Goal: Task Accomplishment & Management: Use online tool/utility

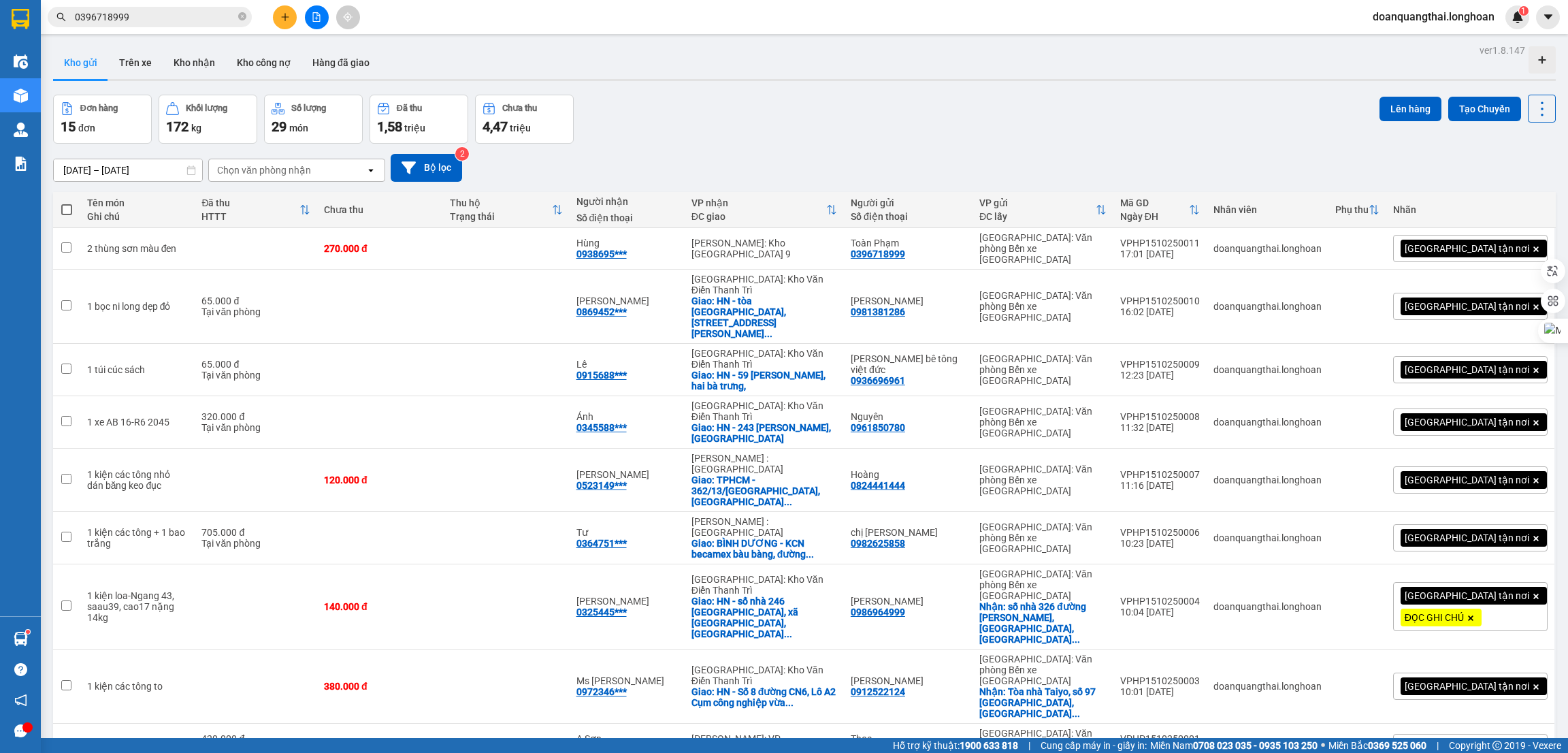
scroll to position [260, 0]
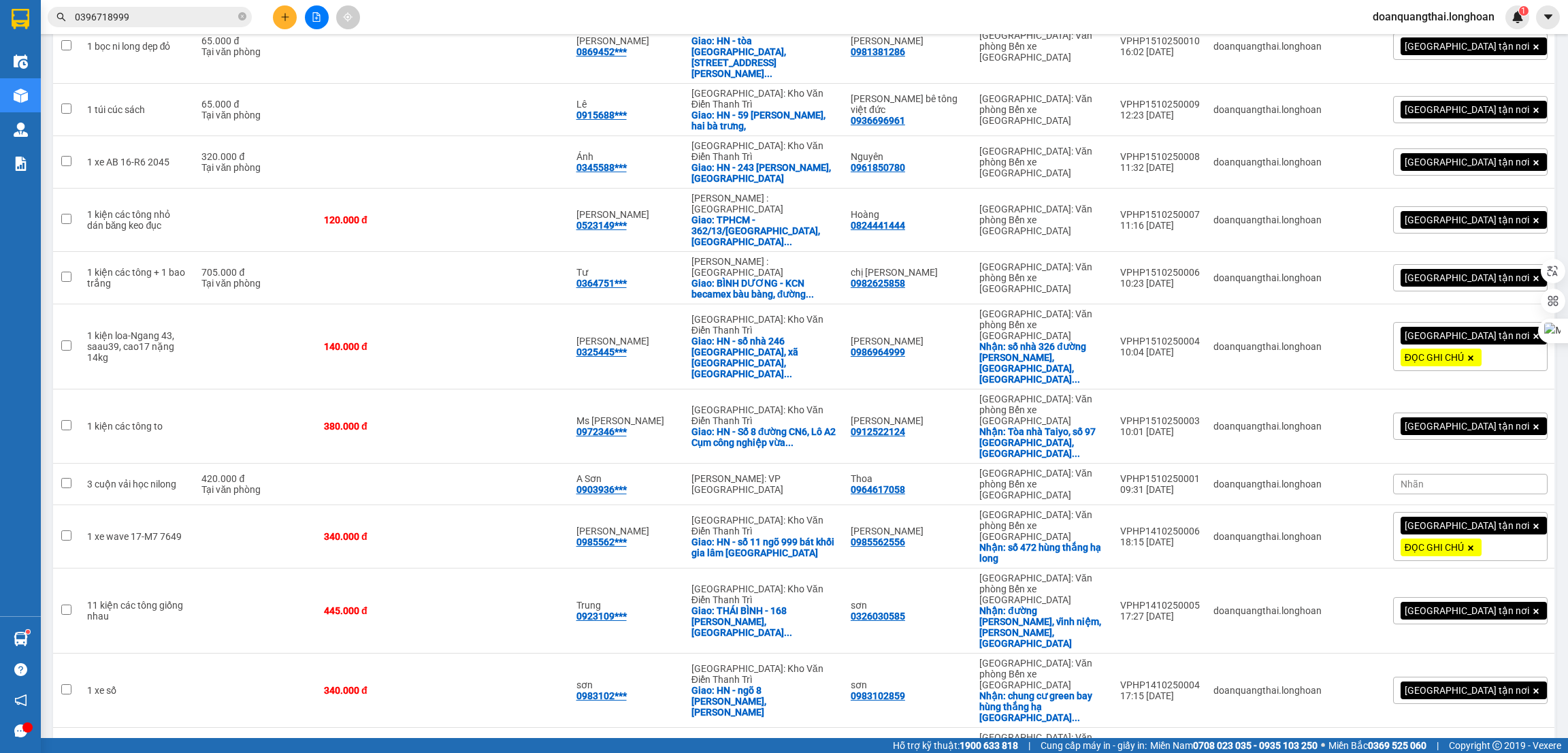
click at [130, 14] on input "0396718999" at bounding box center [155, 17] width 161 height 15
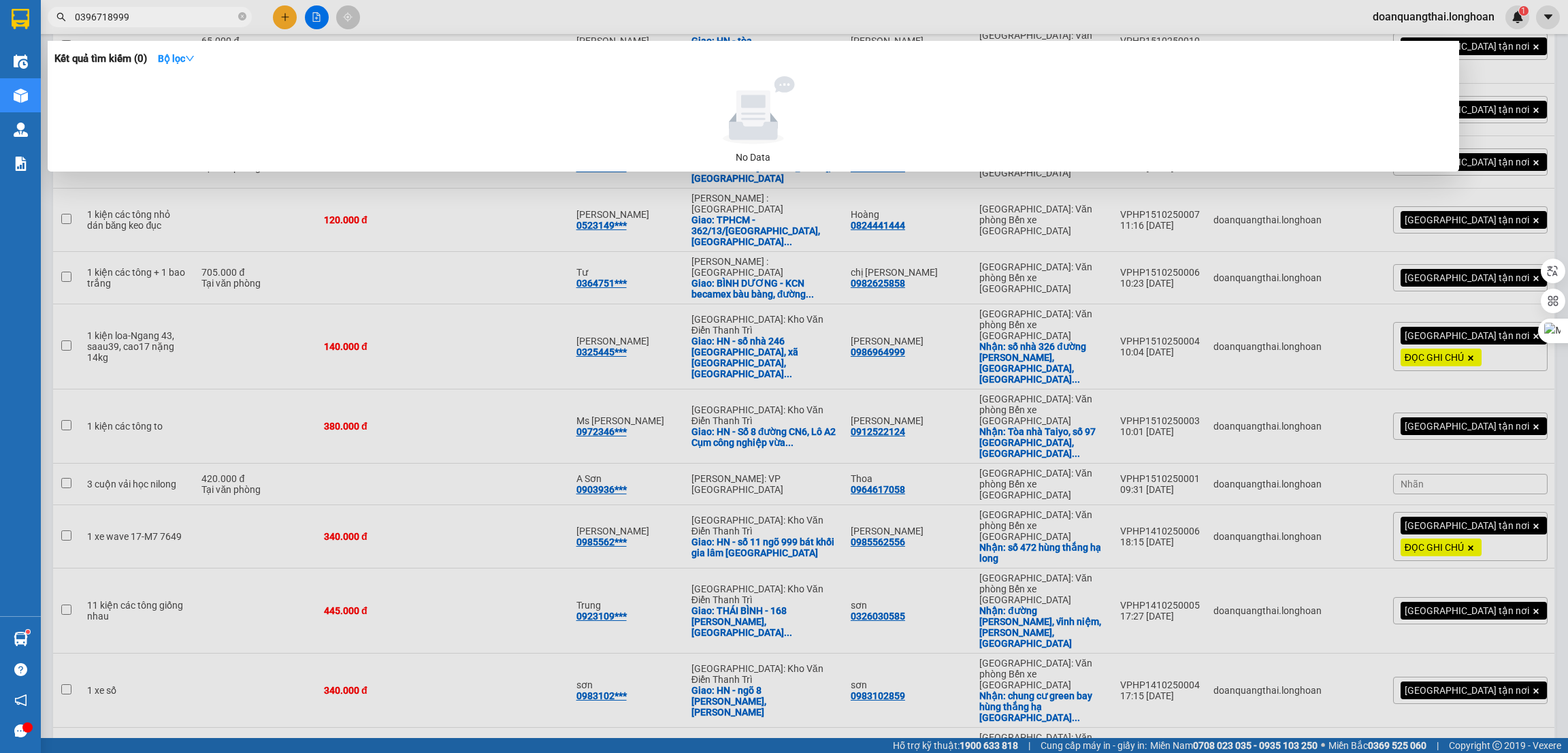
click at [130, 14] on input "0396718999" at bounding box center [155, 17] width 161 height 15
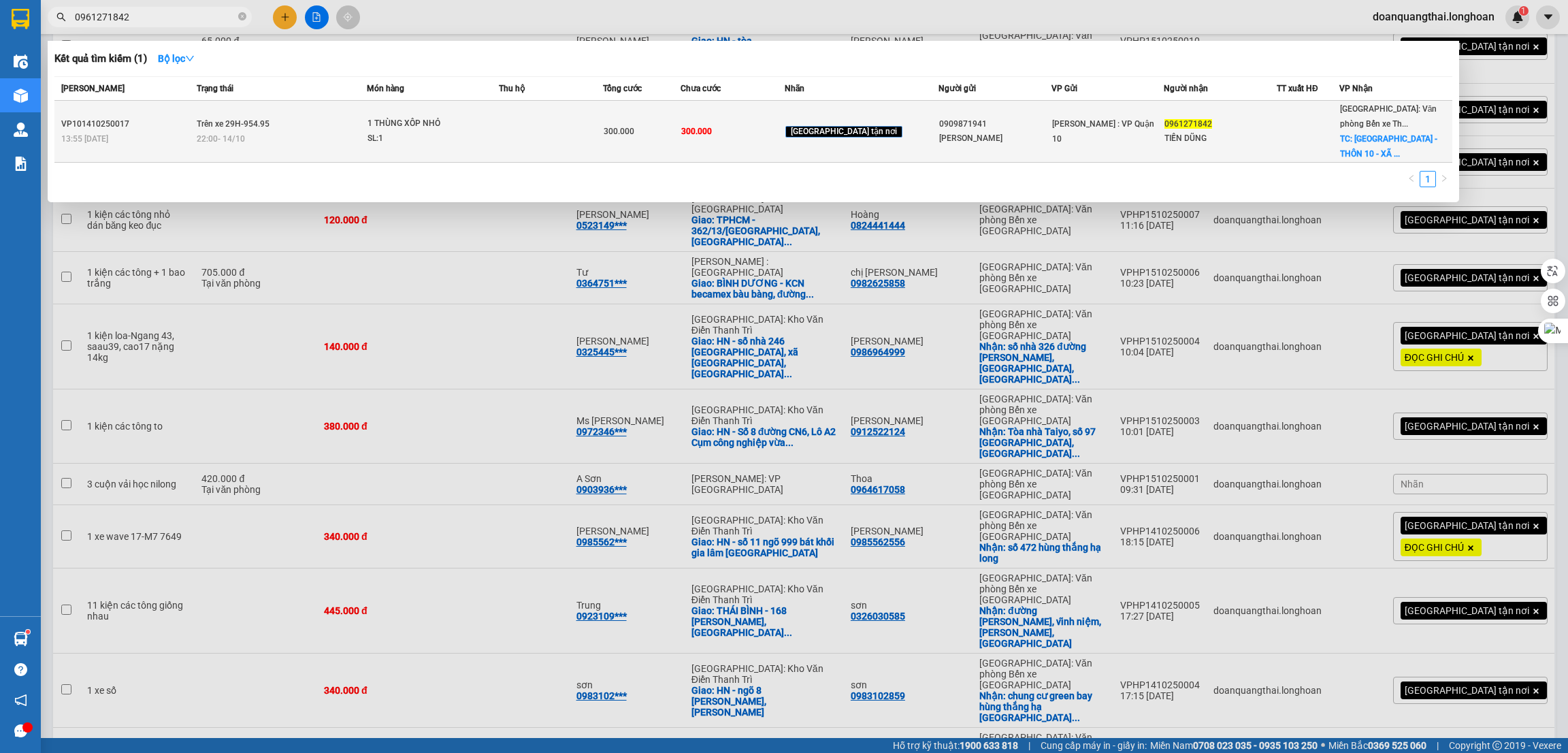
type input "0961271842"
click at [295, 133] on div "22:00 [DATE]" at bounding box center [281, 139] width 170 height 15
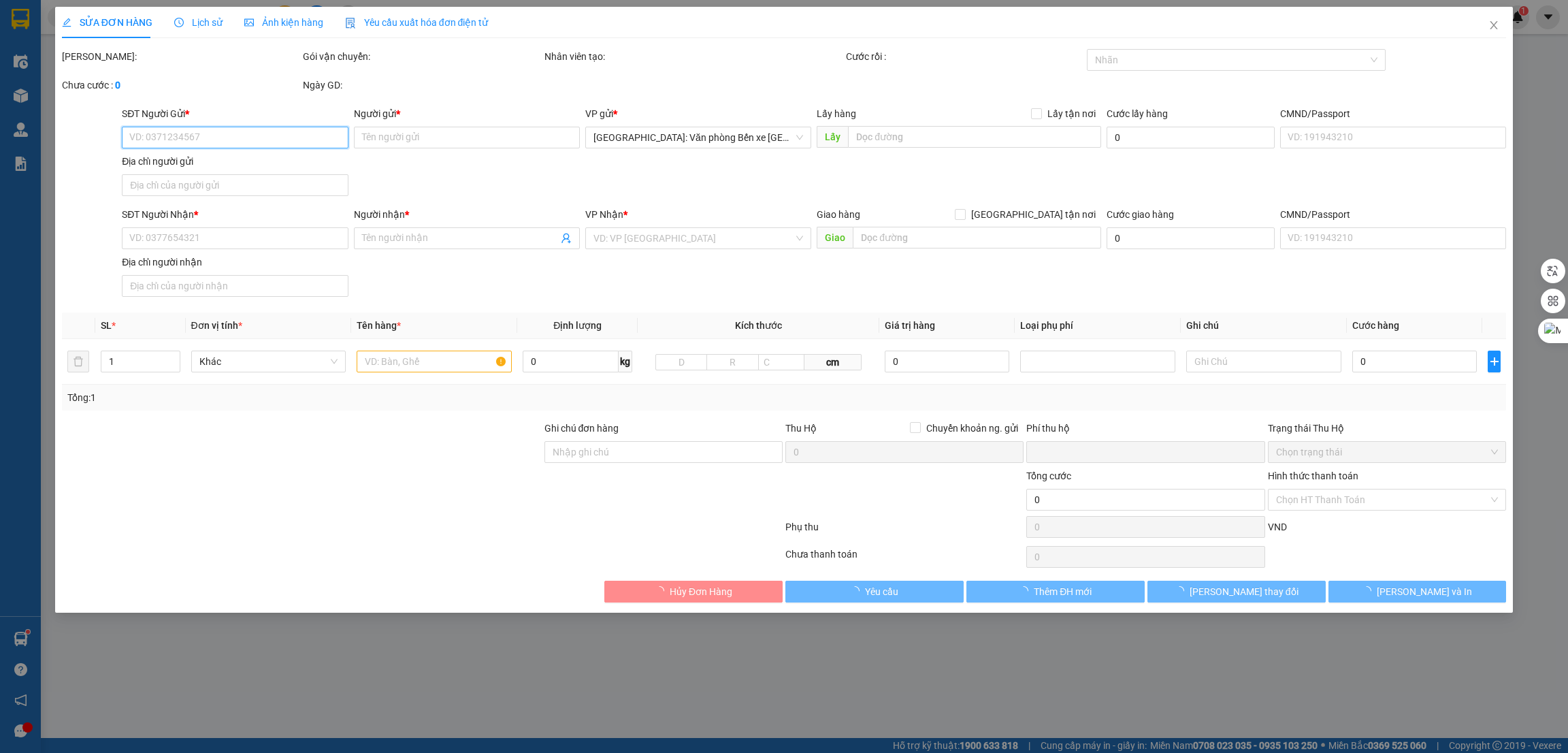
type input "0909871941"
type input "[PERSON_NAME]"
type input "0961271842"
type input "TIẾN DŨNG"
checkbox input "true"
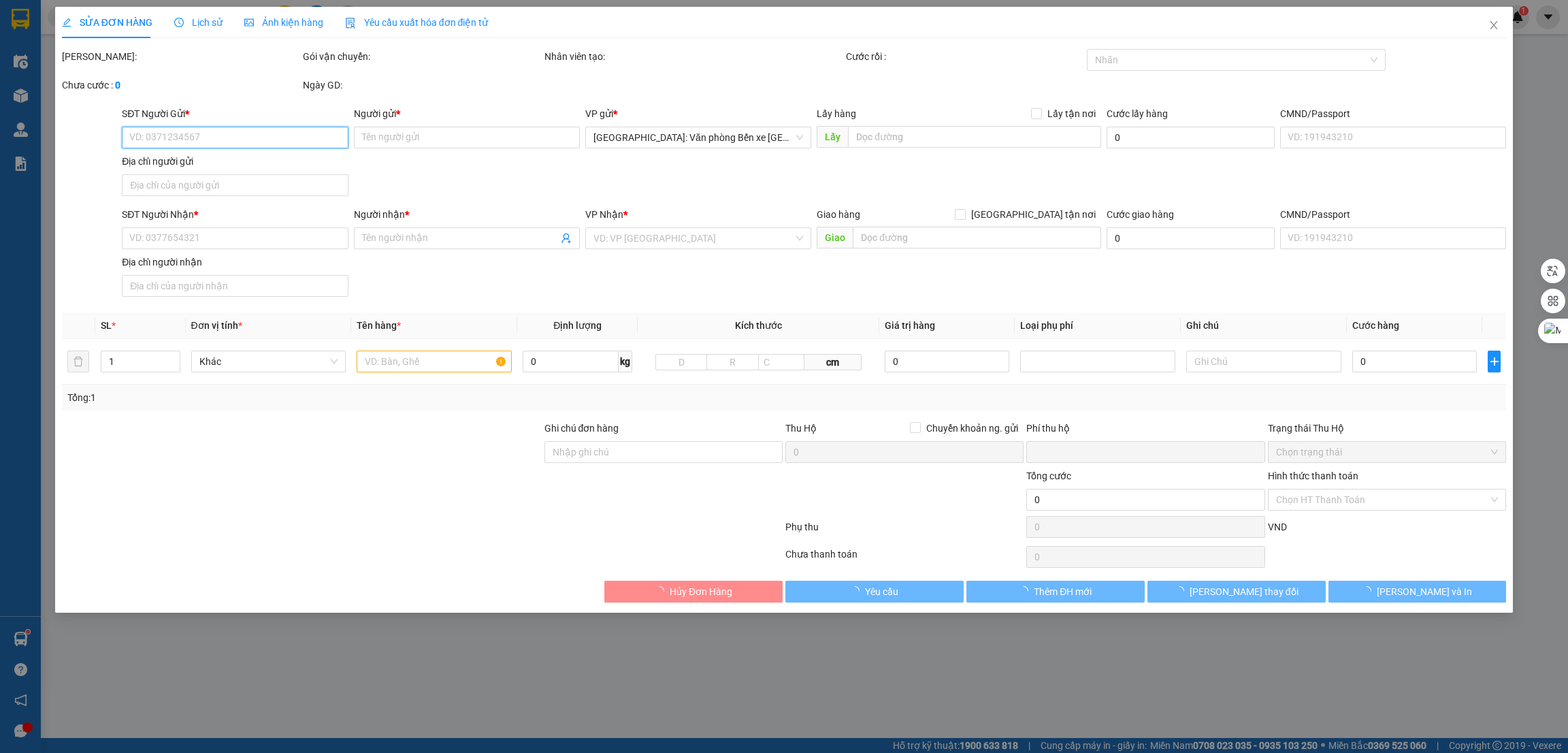
type input "[GEOGRAPHIC_DATA] - THÔN 10 - XÃ [GEOGRAPHIC_DATA] - [GEOGRAPHIC_DATA] - [GEOGR…"
type input "hàng k bao bể vỡ hư hỏng"
type input "0"
type input "300.000"
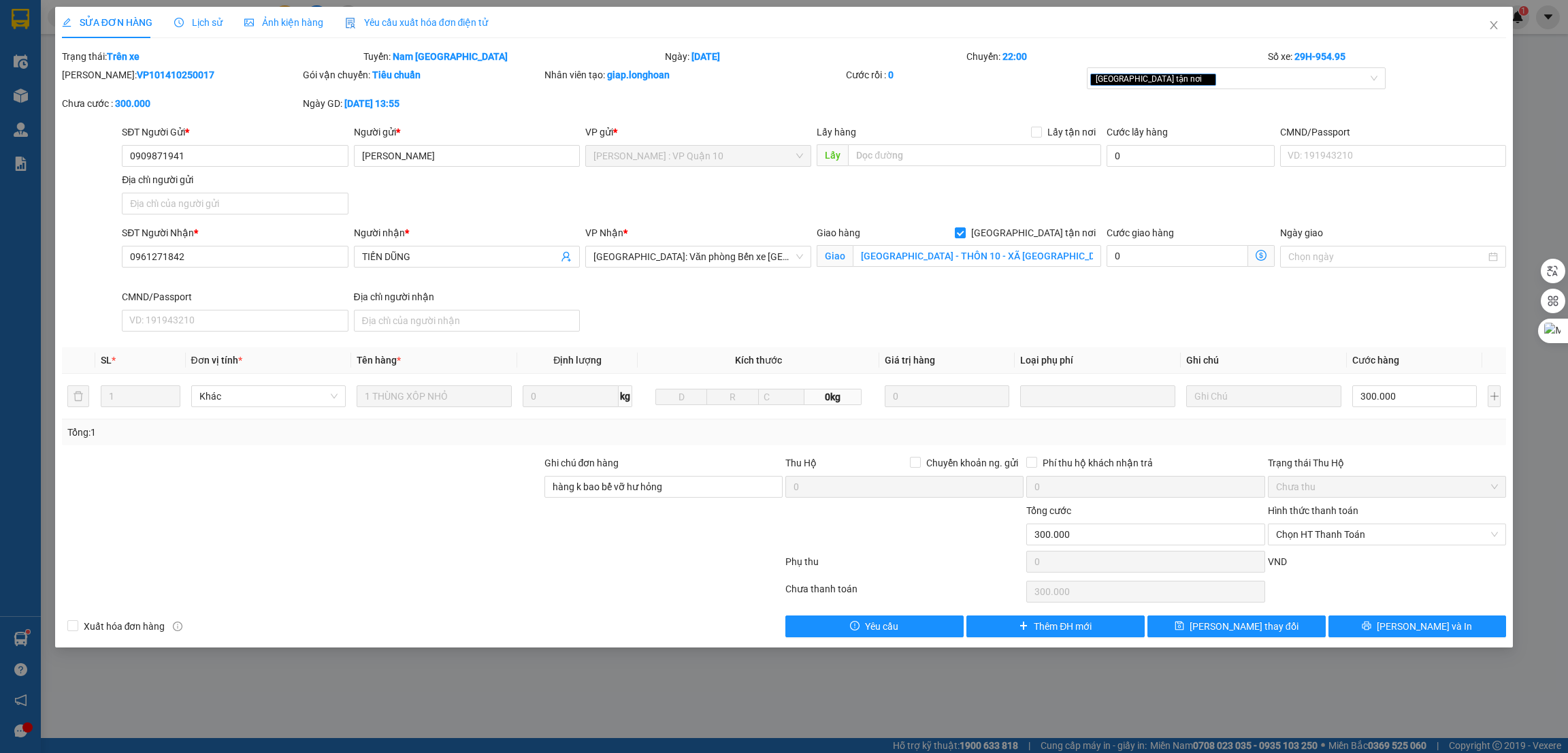
click at [851, 308] on div "SĐT Người Nhận * 0961271842 Người nhận * TIẾN DŨNG VP Nhận * [GEOGRAPHIC_DATA]:…" at bounding box center [814, 281] width 1390 height 112
click at [1165, 311] on div "SĐT Người Nhận * 0961271842 Người nhận * TIẾN DŨNG VP Nhận * [GEOGRAPHIC_DATA]:…" at bounding box center [814, 281] width 1390 height 112
click at [1496, 22] on icon "close" at bounding box center [1494, 25] width 11 height 11
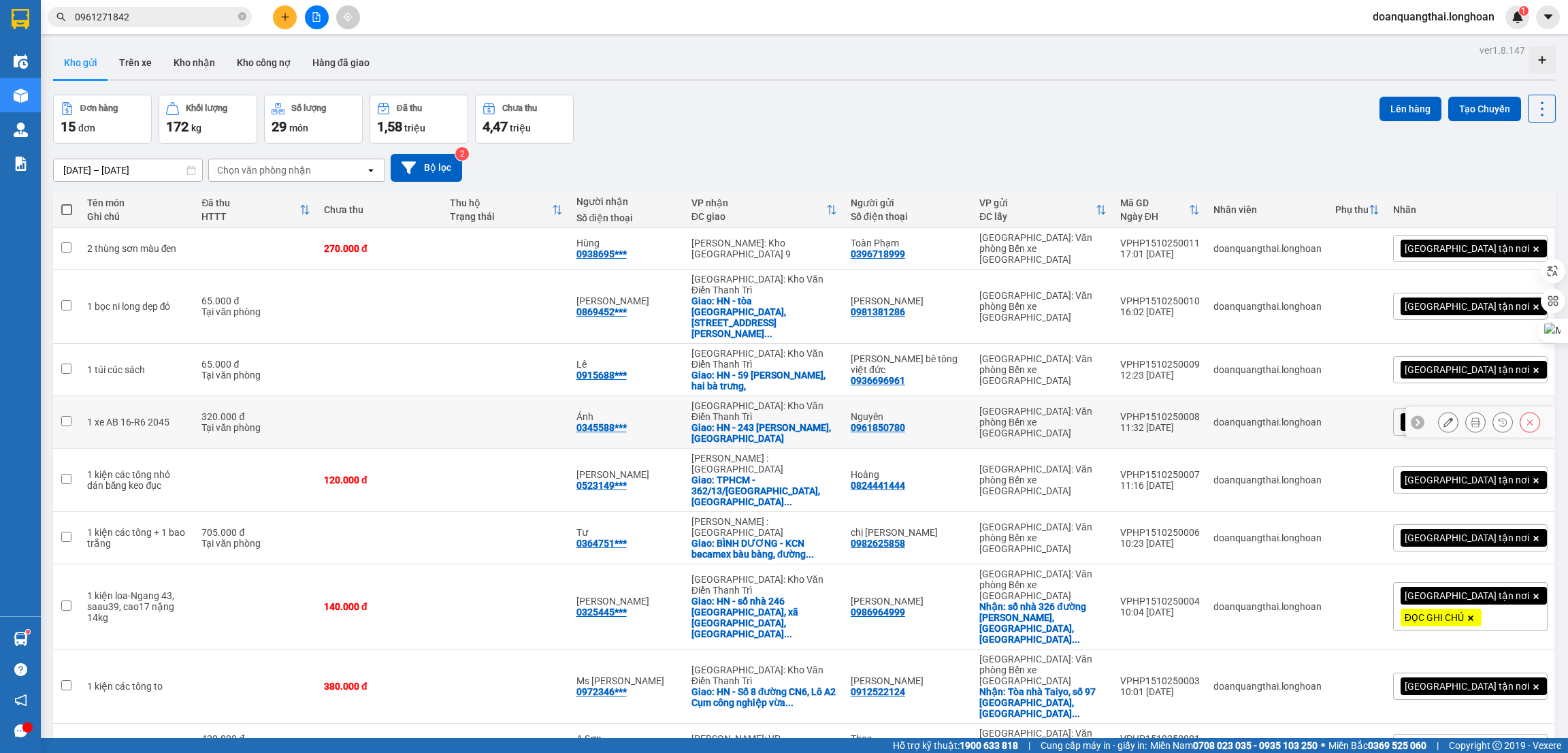
click at [1471, 417] on icon at bounding box center [1475, 421] width 10 height 10
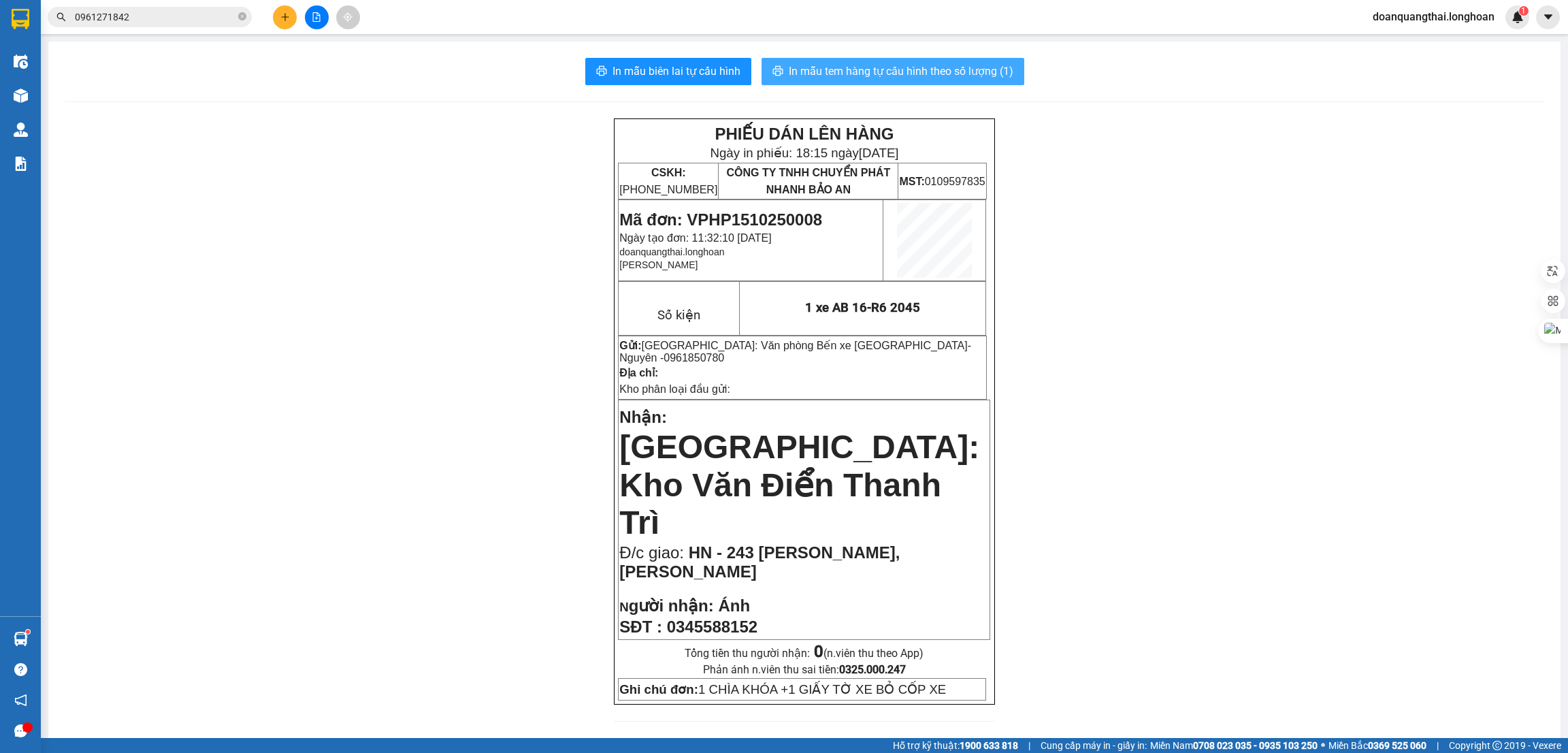
click at [844, 75] on span "In mẫu tem hàng tự cấu hình theo số lượng (1)" at bounding box center [901, 71] width 225 height 17
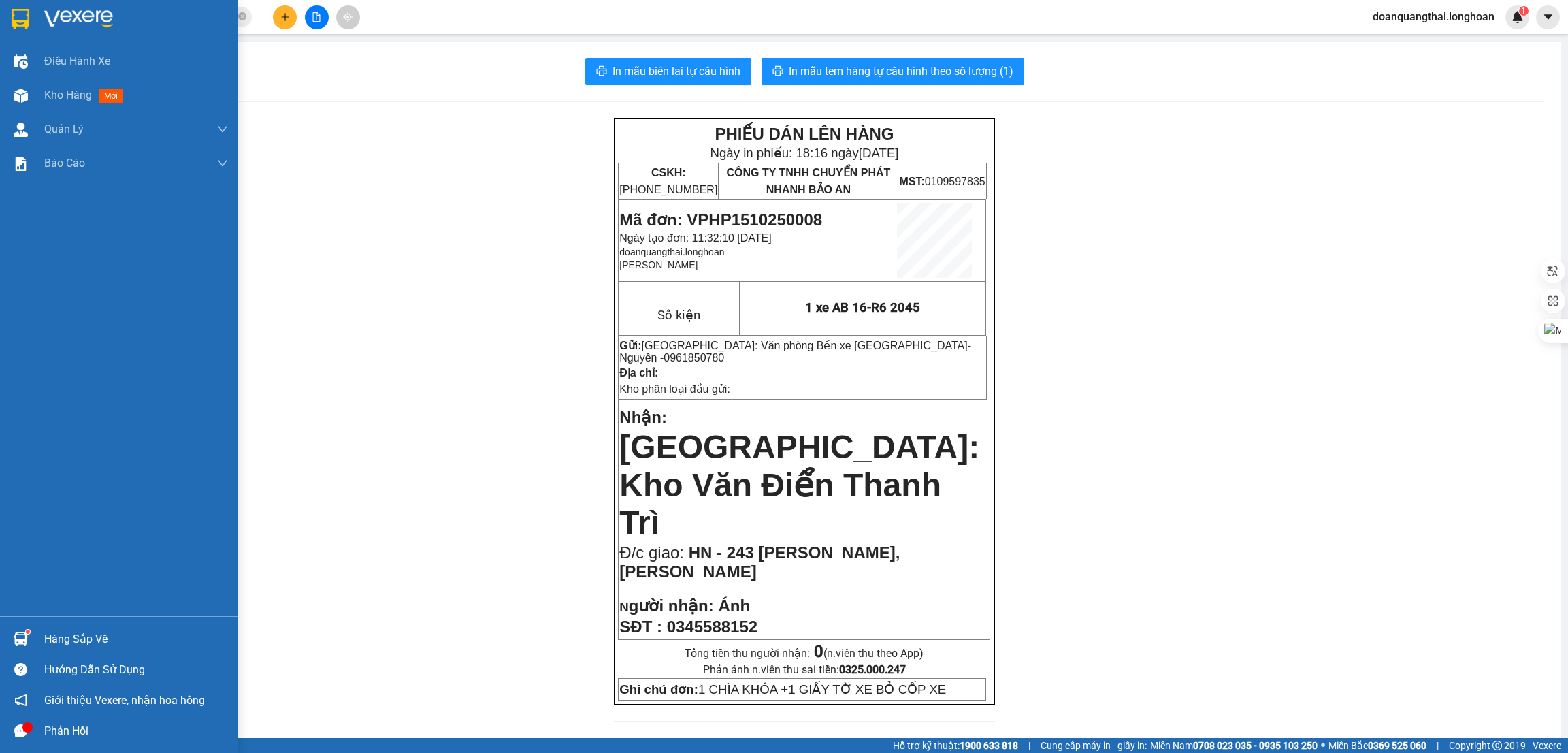
click at [25, 14] on img at bounding box center [20, 19] width 17 height 20
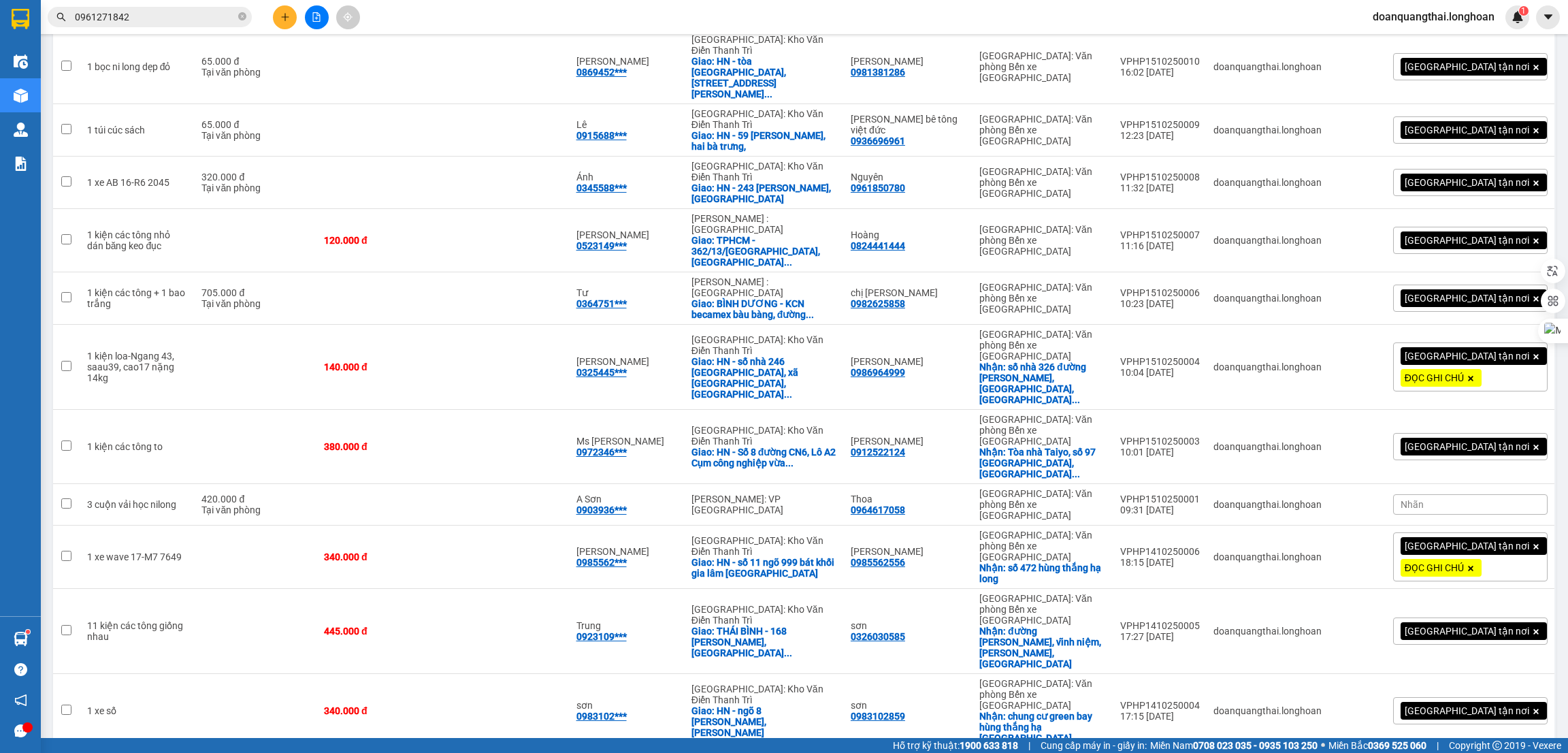
scroll to position [260, 0]
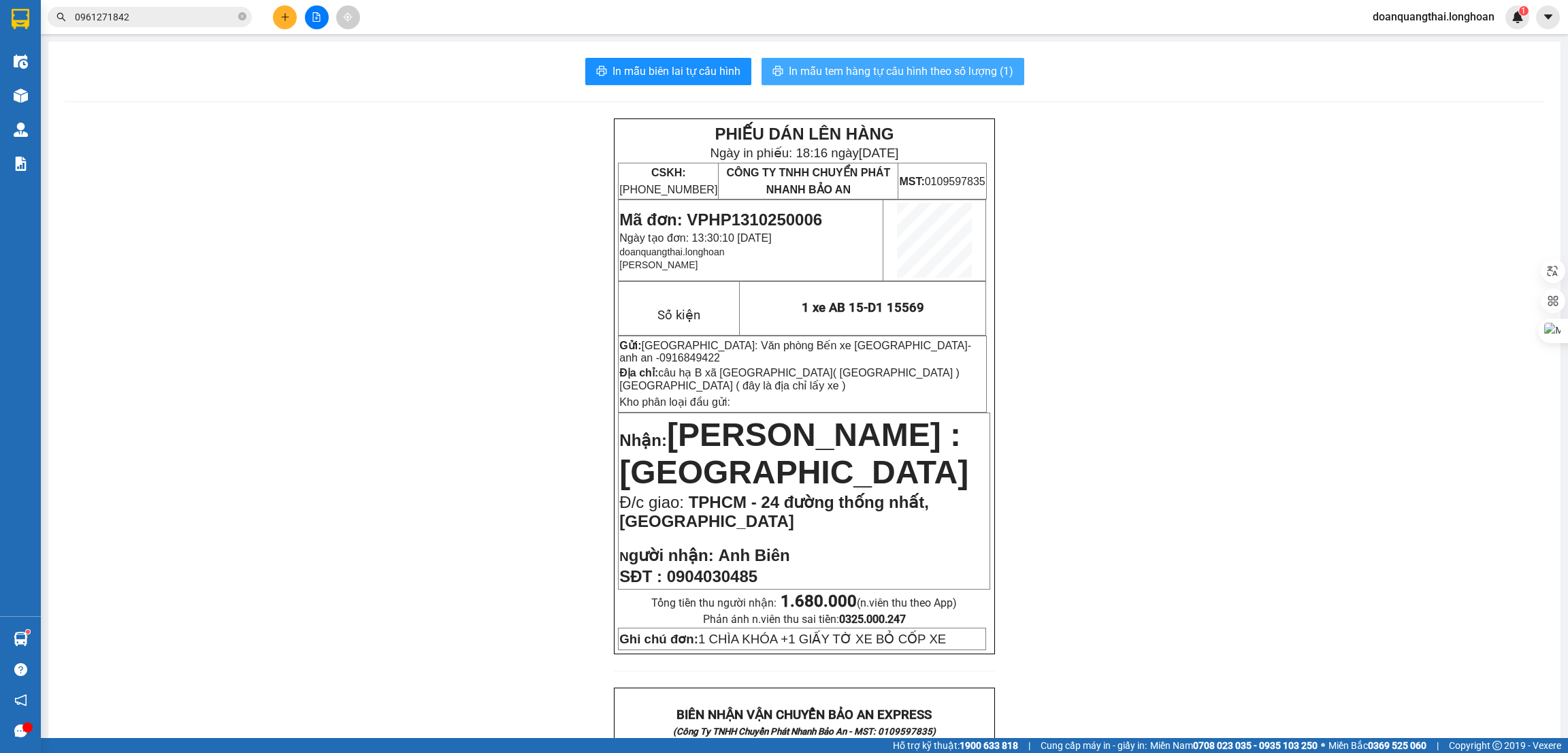
click at [847, 69] on span "In mẫu tem hàng tự cấu hình theo số lượng (1)" at bounding box center [901, 71] width 225 height 17
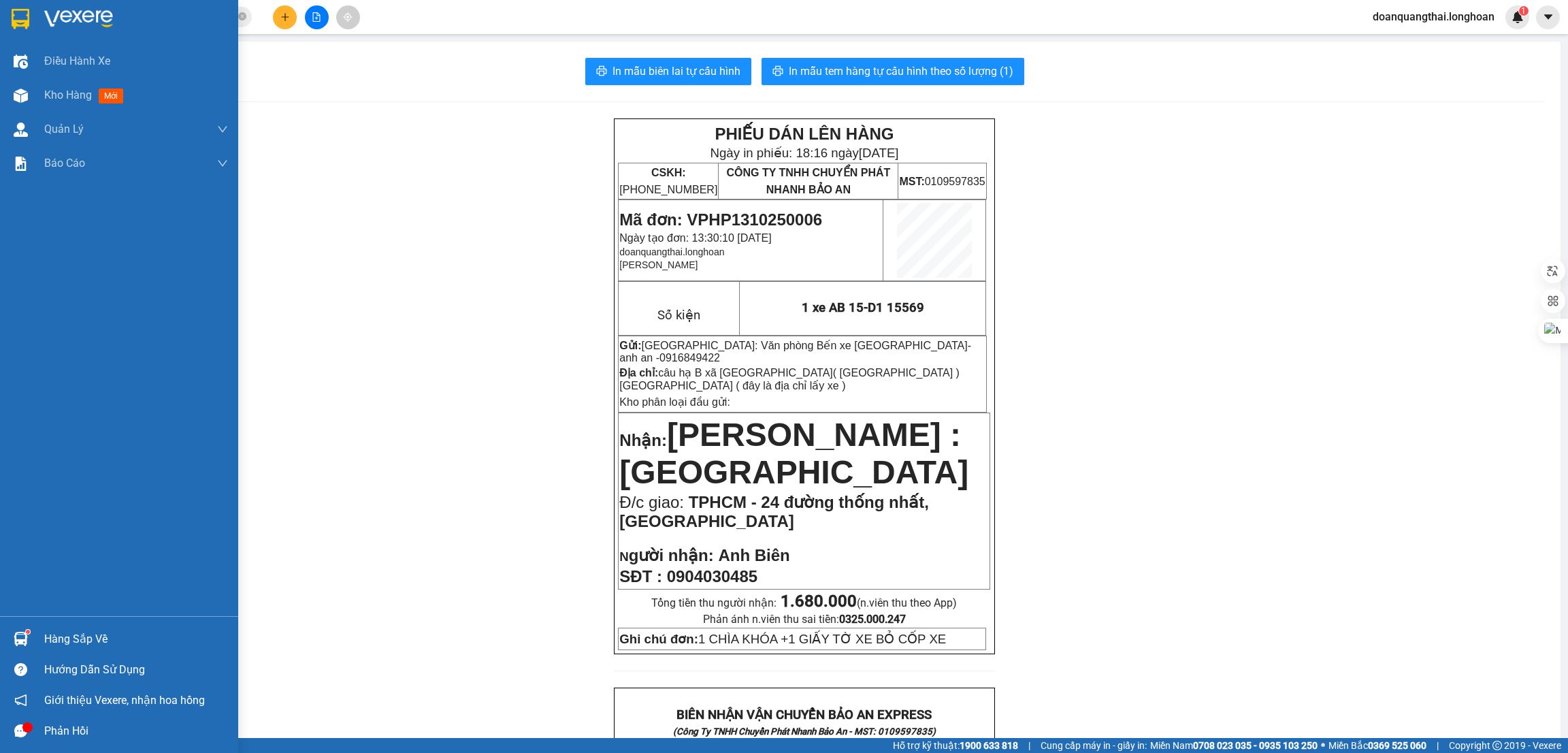
click at [14, 14] on img at bounding box center [20, 19] width 17 height 20
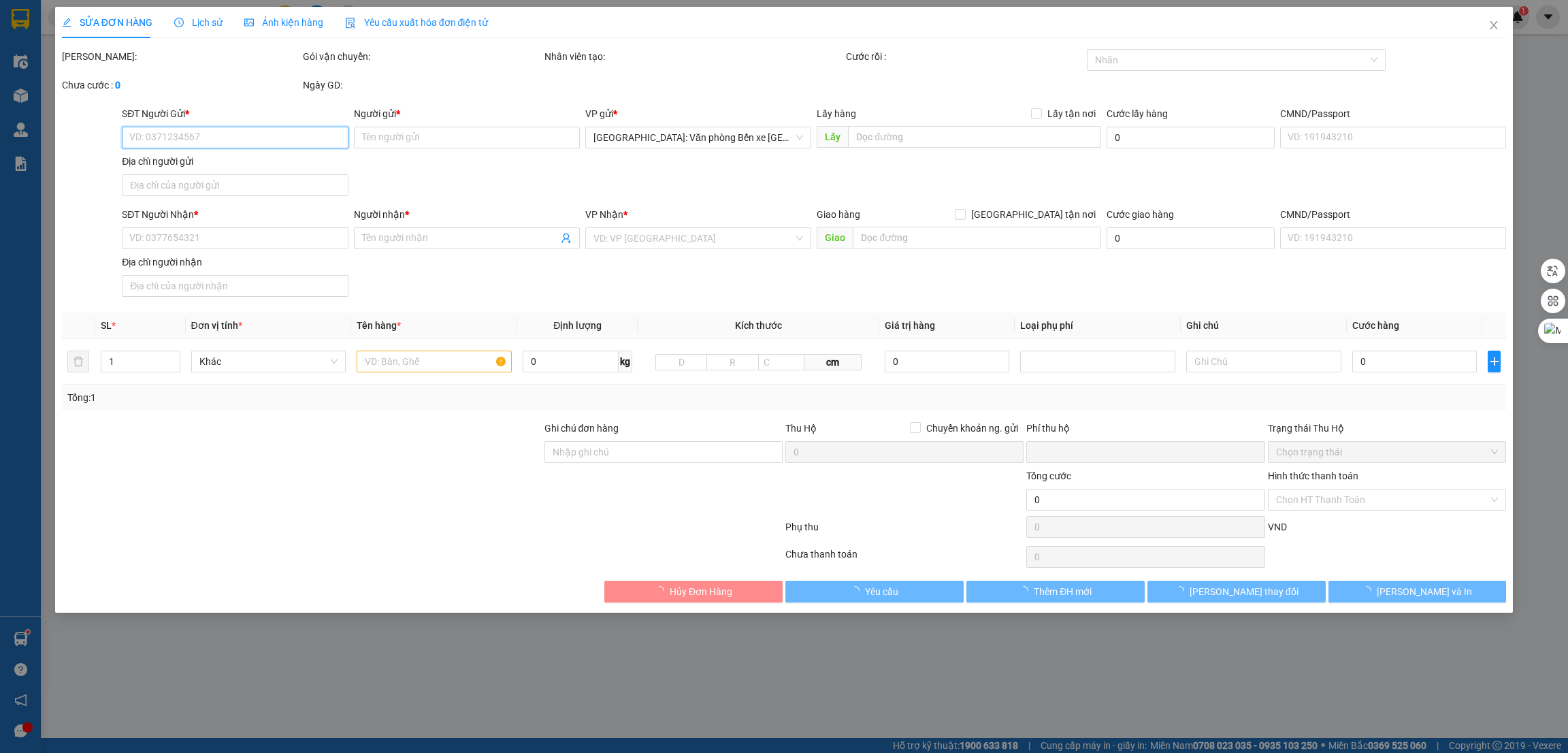
type input "0772217546"
type input "Đạt (0357988317 thành ngô)"
checkbox input "true"
type input "[GEOGRAPHIC_DATA] , [GEOGRAPHIC_DATA], [GEOGRAPHIC_DATA]"
type input "0788539777"
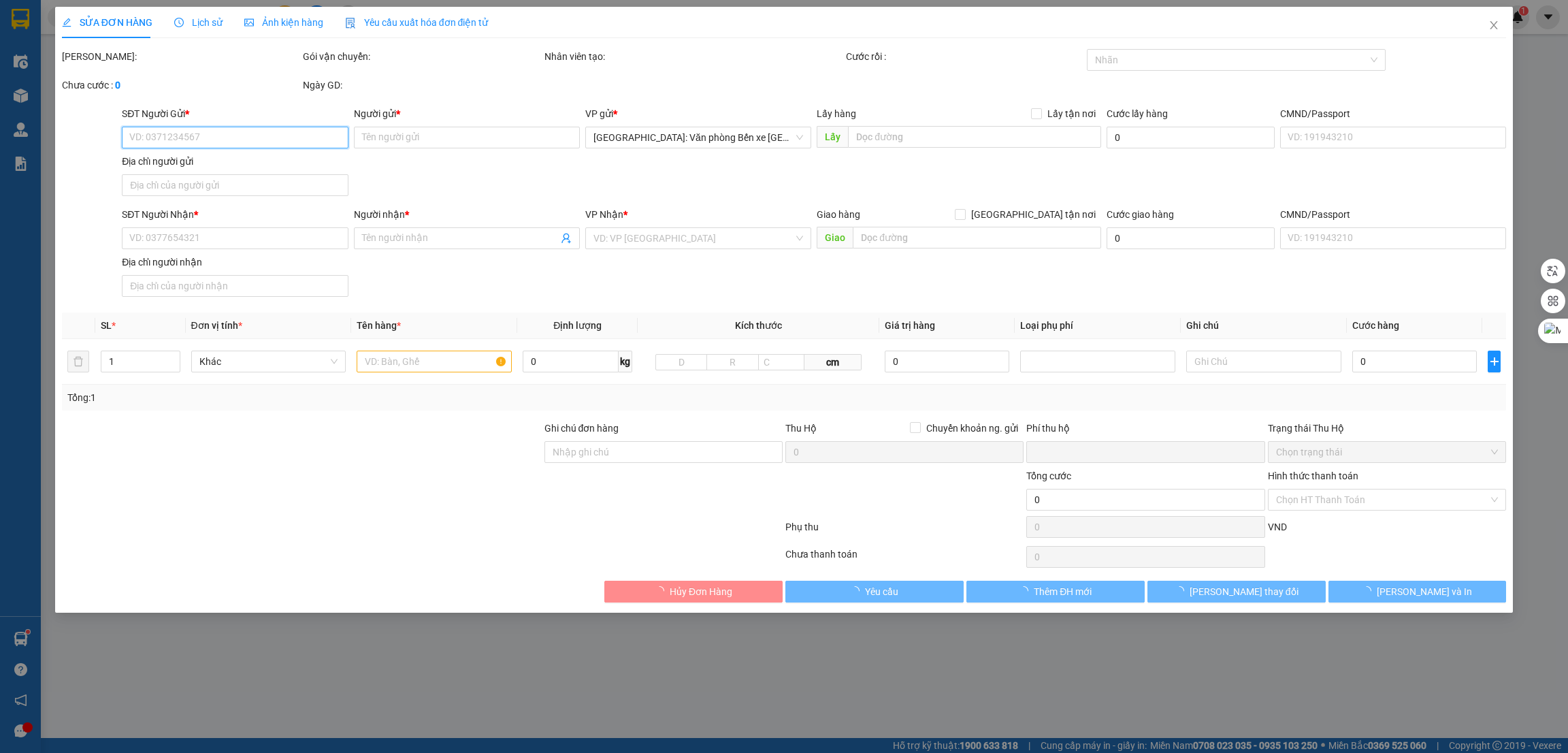
type input "Luyến"
checkbox input "true"
type input "BÌNH DƯƠNG - [STREET_ADDRESS] II-A, [GEOGRAPHIC_DATA], [GEOGRAPHIC_DATA]"
type input "0"
type input "750.000"
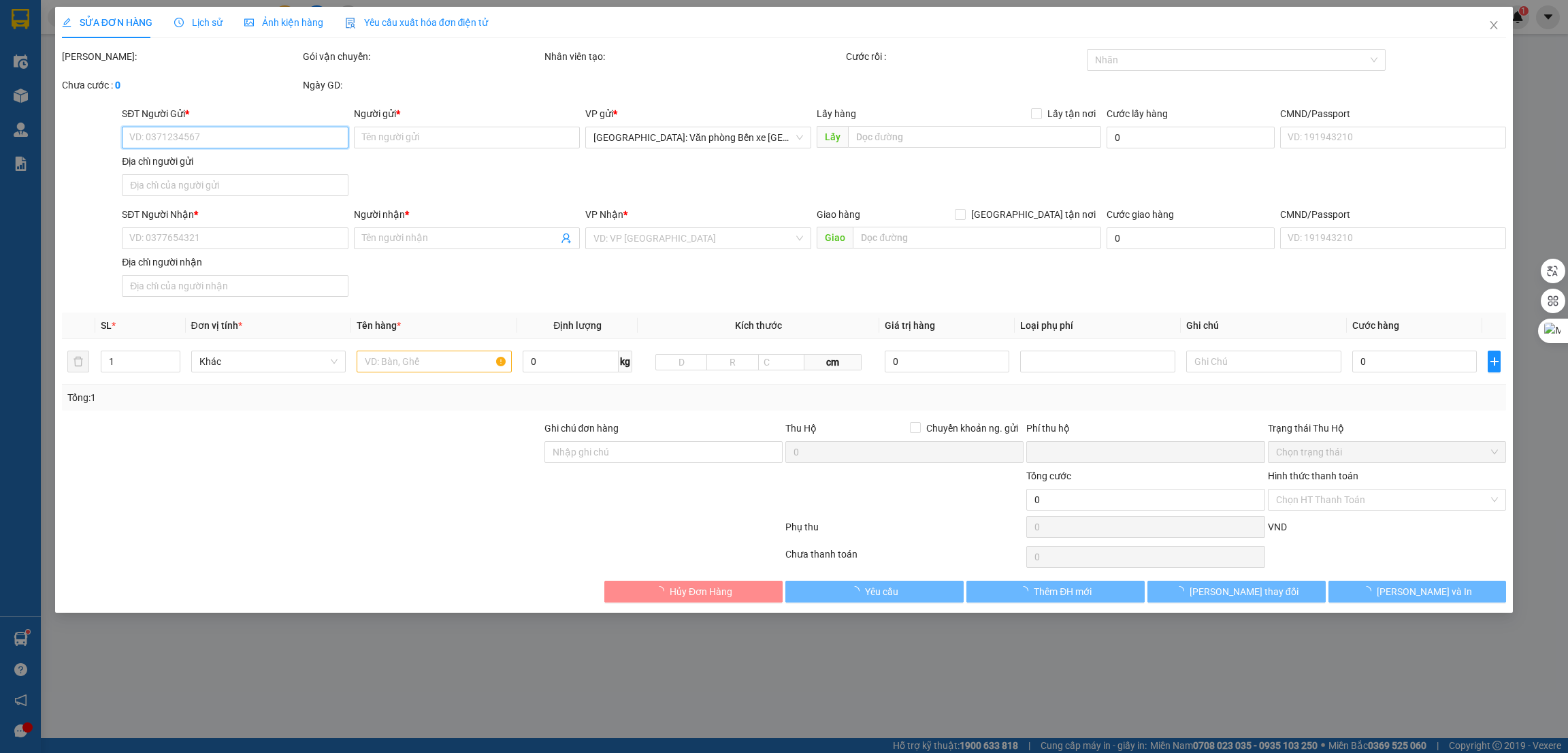
type input "750.000"
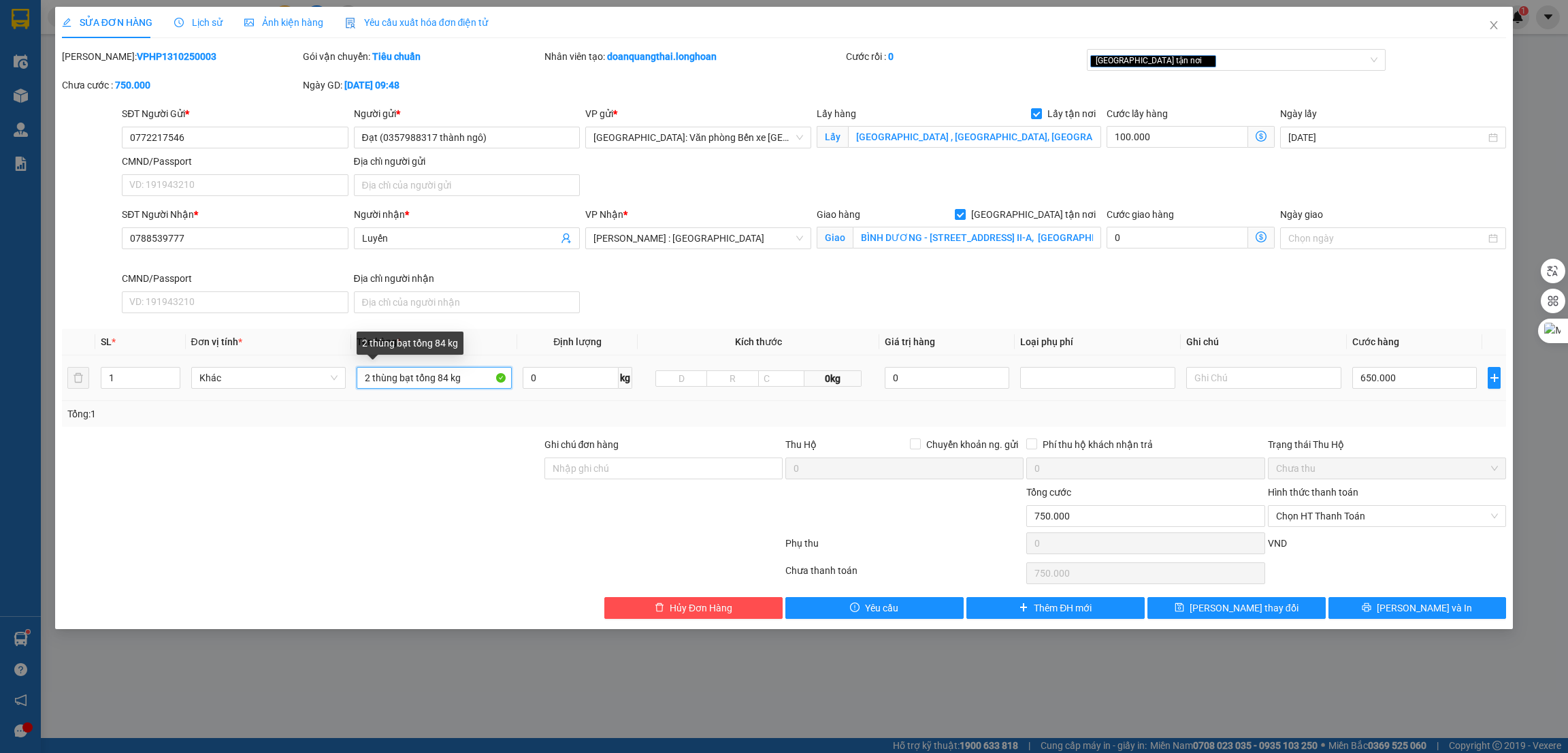
click at [384, 382] on input "2 thùng bạt tổng 84 kg" at bounding box center [434, 378] width 155 height 22
drag, startPoint x: 371, startPoint y: 376, endPoint x: 505, endPoint y: 376, distance: 134.0
click at [505, 376] on input "2 thùng bạt tổng 84 kg" at bounding box center [434, 378] width 155 height 22
type input "2 kiện cac tông (bạt)"
click at [118, 385] on input "1" at bounding box center [141, 378] width 78 height 20
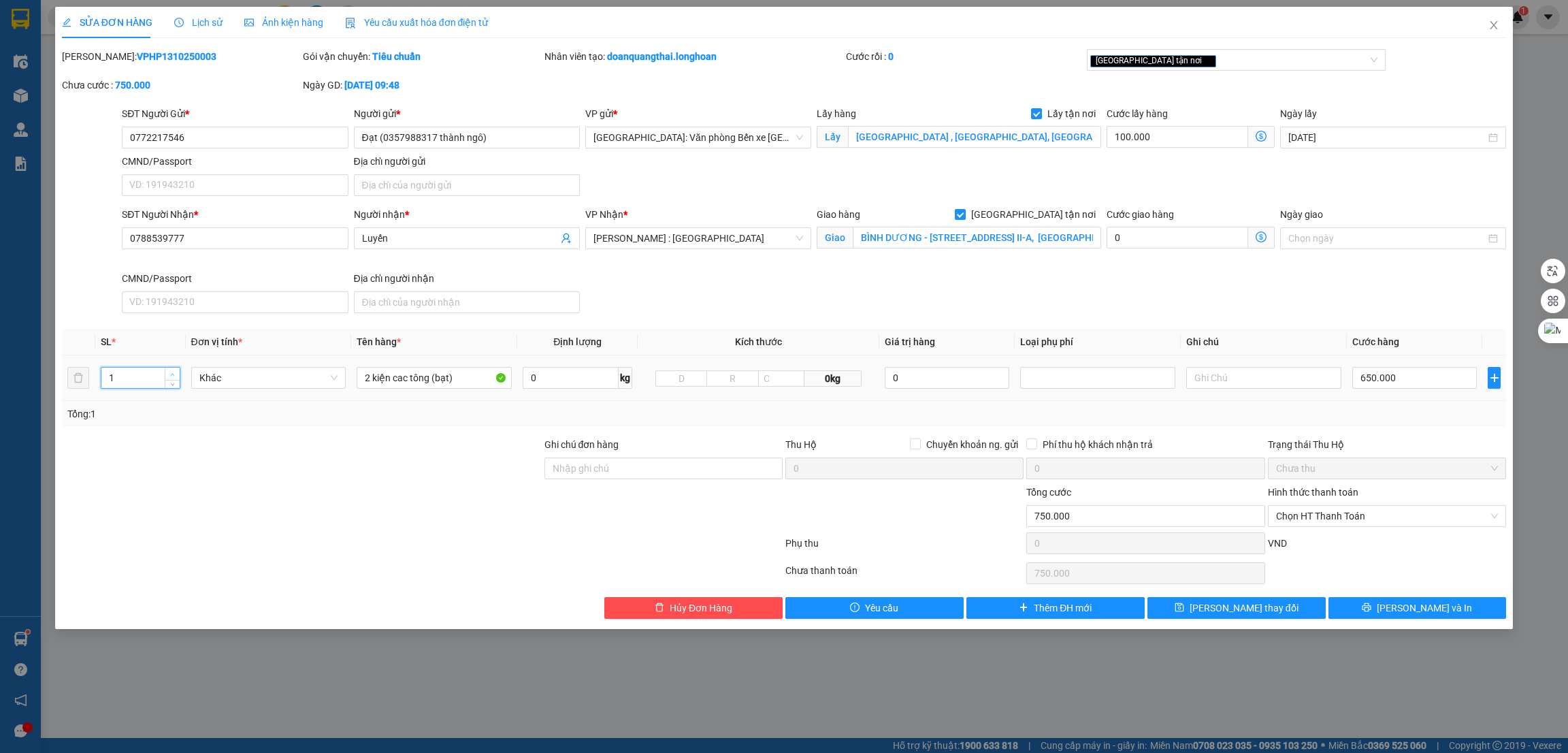
click at [164, 374] on span "Increase Value" at bounding box center [172, 374] width 15 height 12
type input "2"
click at [299, 470] on div at bounding box center [302, 461] width 482 height 47
click at [1382, 610] on button "[PERSON_NAME] và In" at bounding box center [1417, 608] width 179 height 22
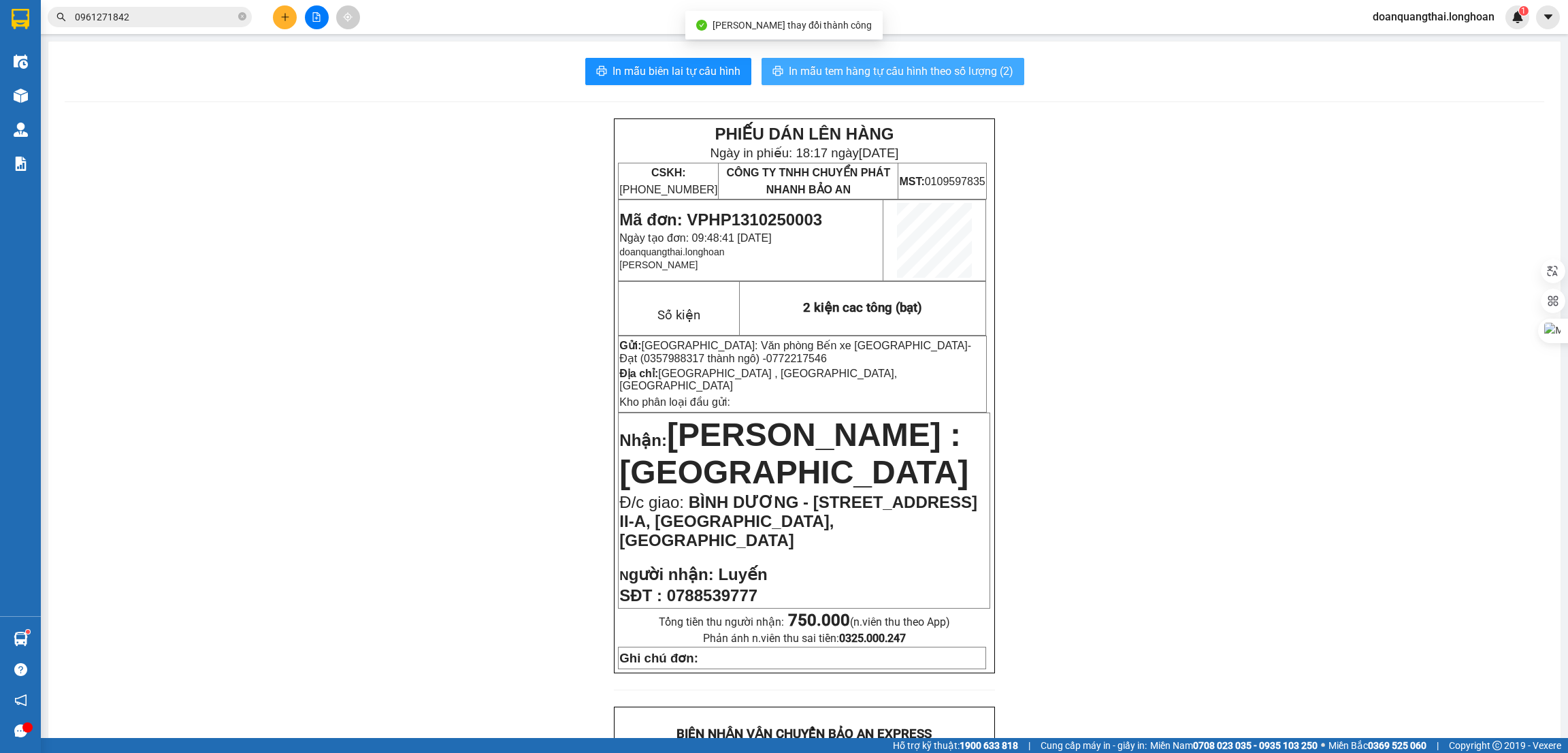
click at [840, 73] on span "In mẫu tem hàng tự cấu hình theo số lượng (2)" at bounding box center [901, 71] width 225 height 17
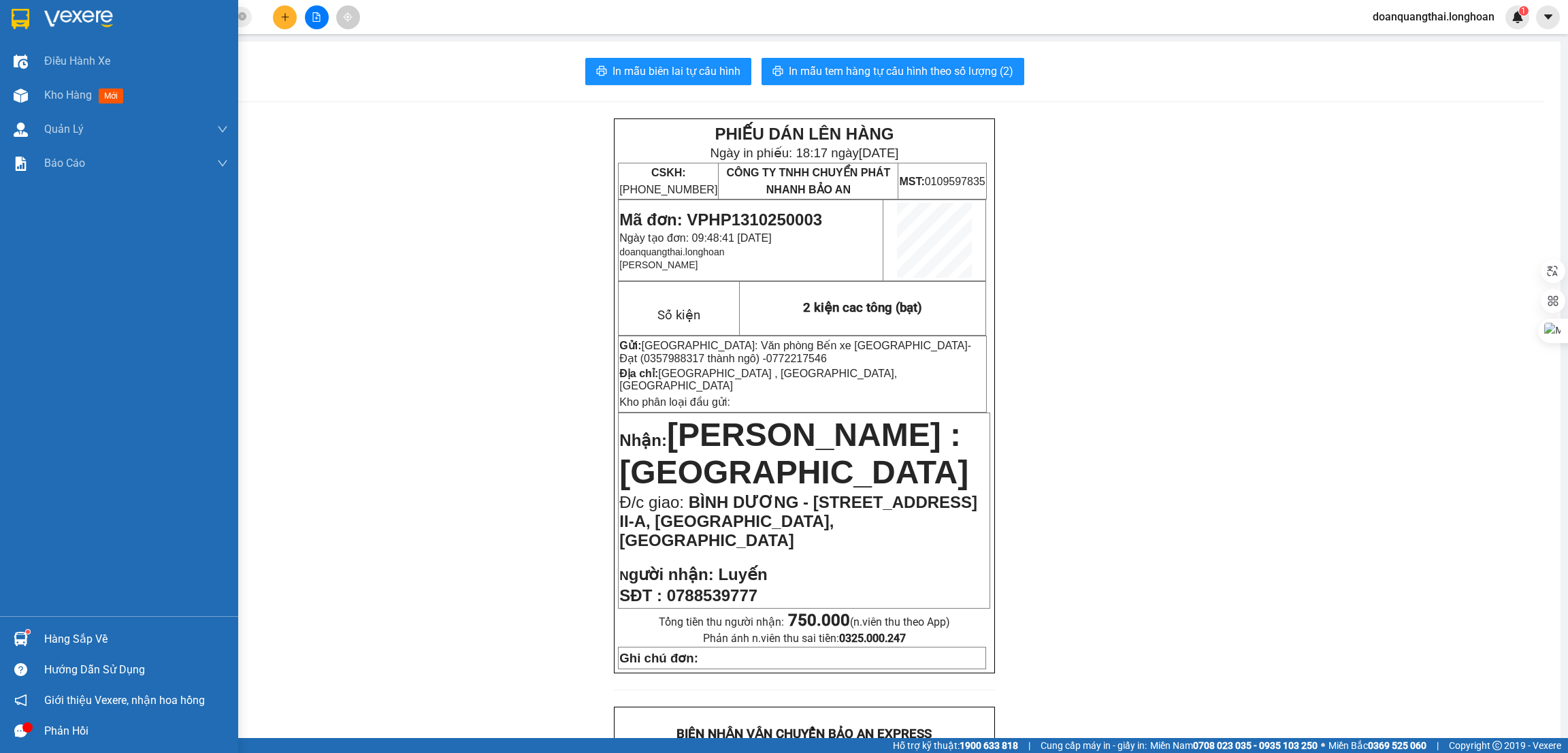
click at [25, 14] on img at bounding box center [20, 19] width 17 height 20
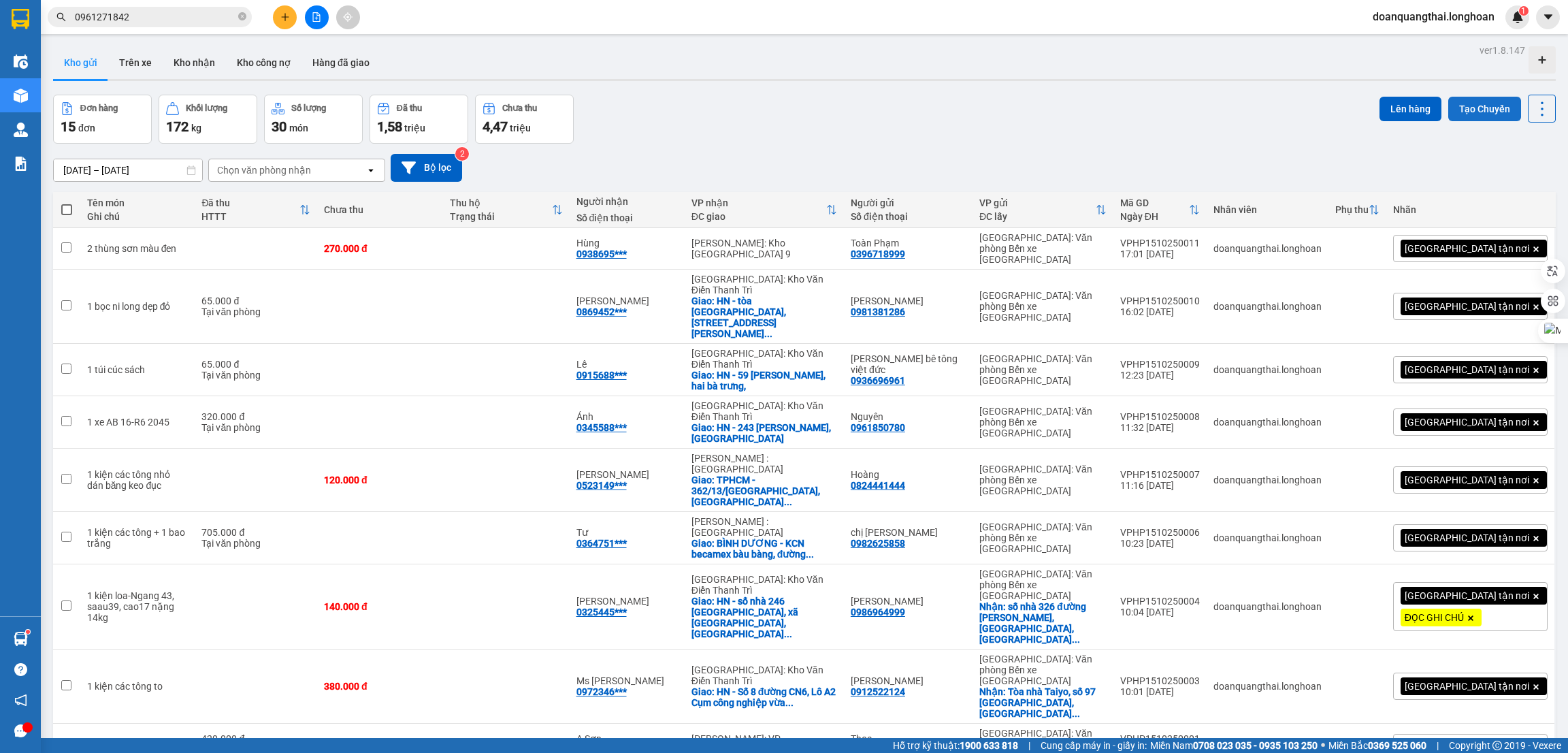
click at [1479, 108] on button "Tạo Chuyến" at bounding box center [1484, 109] width 73 height 25
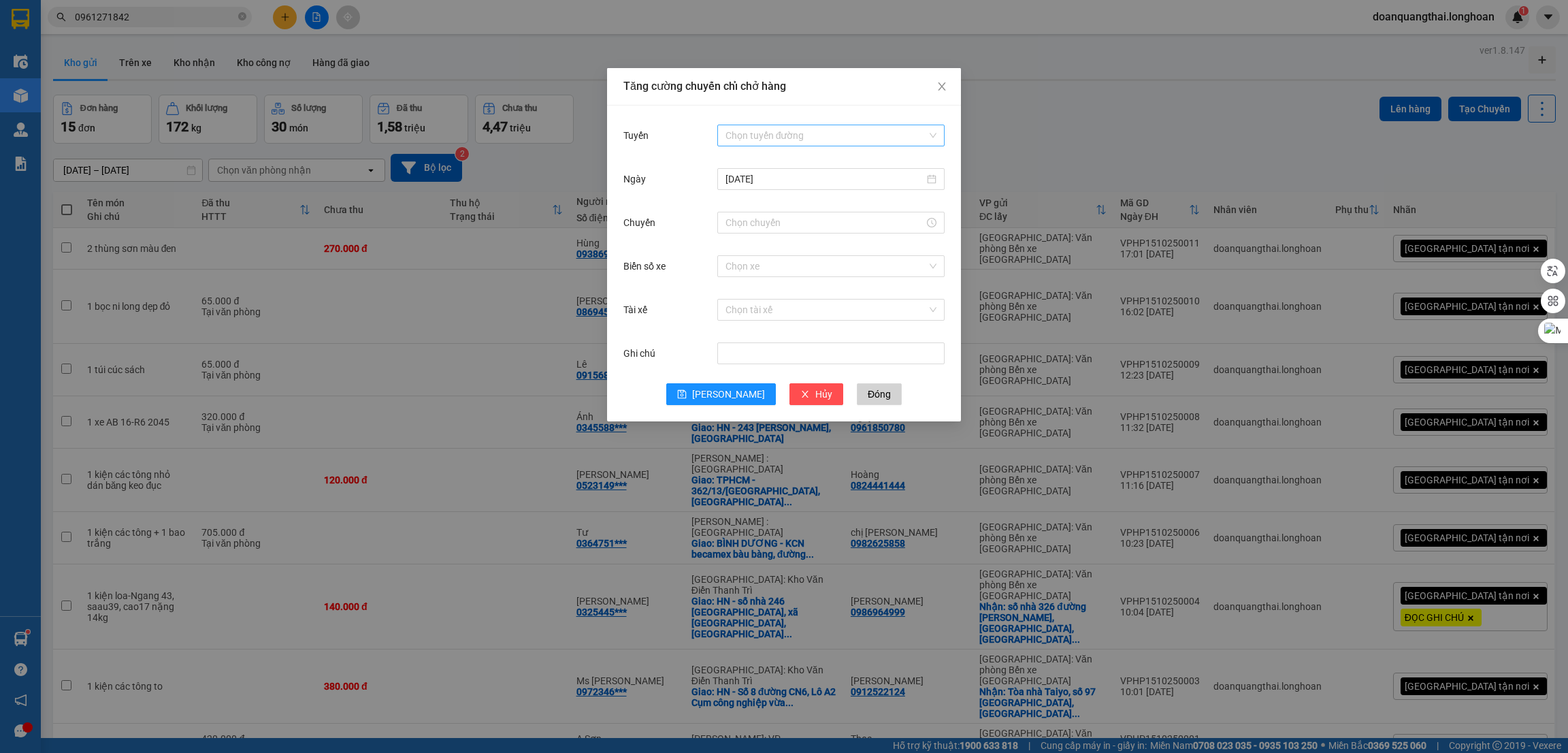
click at [803, 140] on input "Tuyến" at bounding box center [825, 135] width 201 height 20
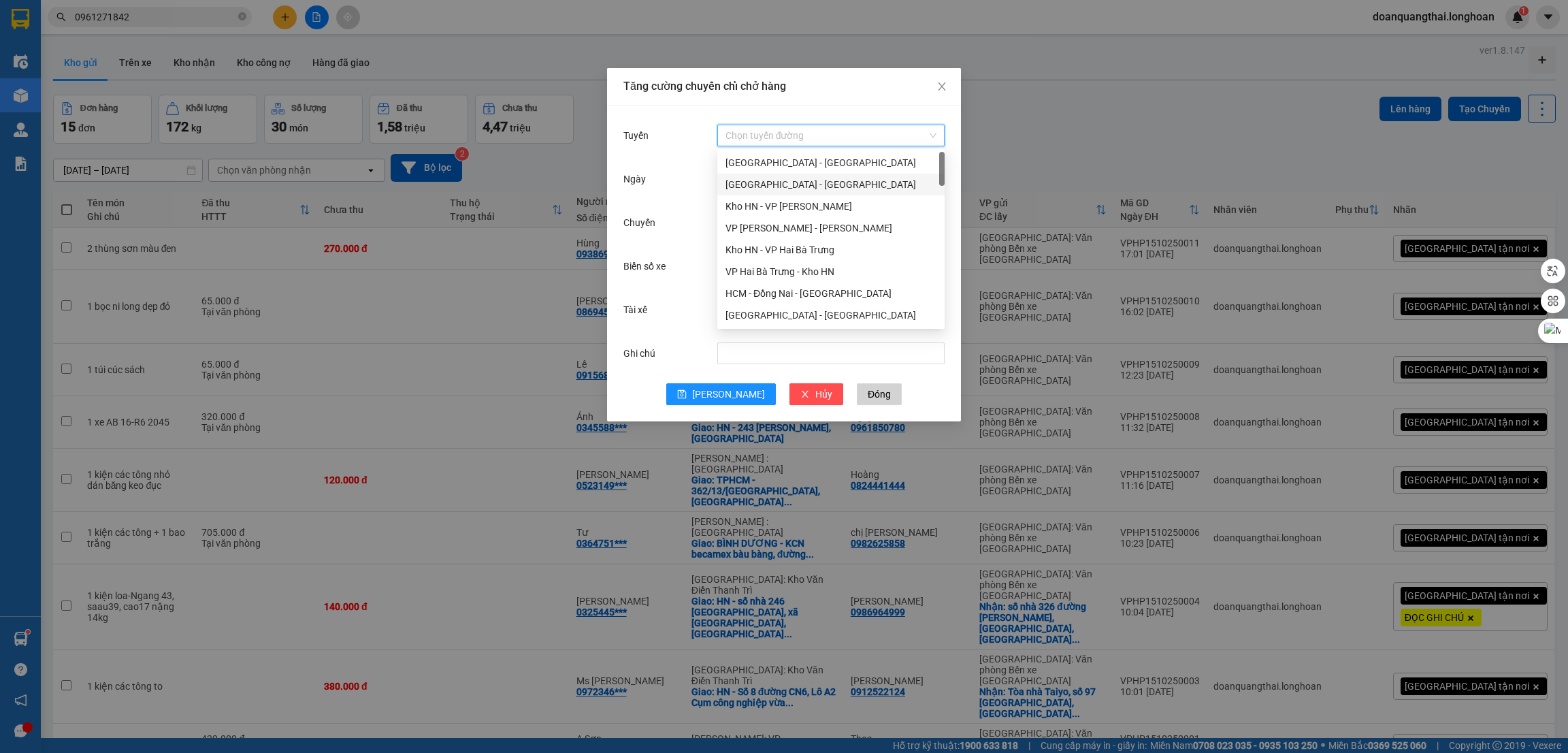
click at [791, 182] on div "[GEOGRAPHIC_DATA] - [GEOGRAPHIC_DATA]" at bounding box center [831, 185] width 211 height 15
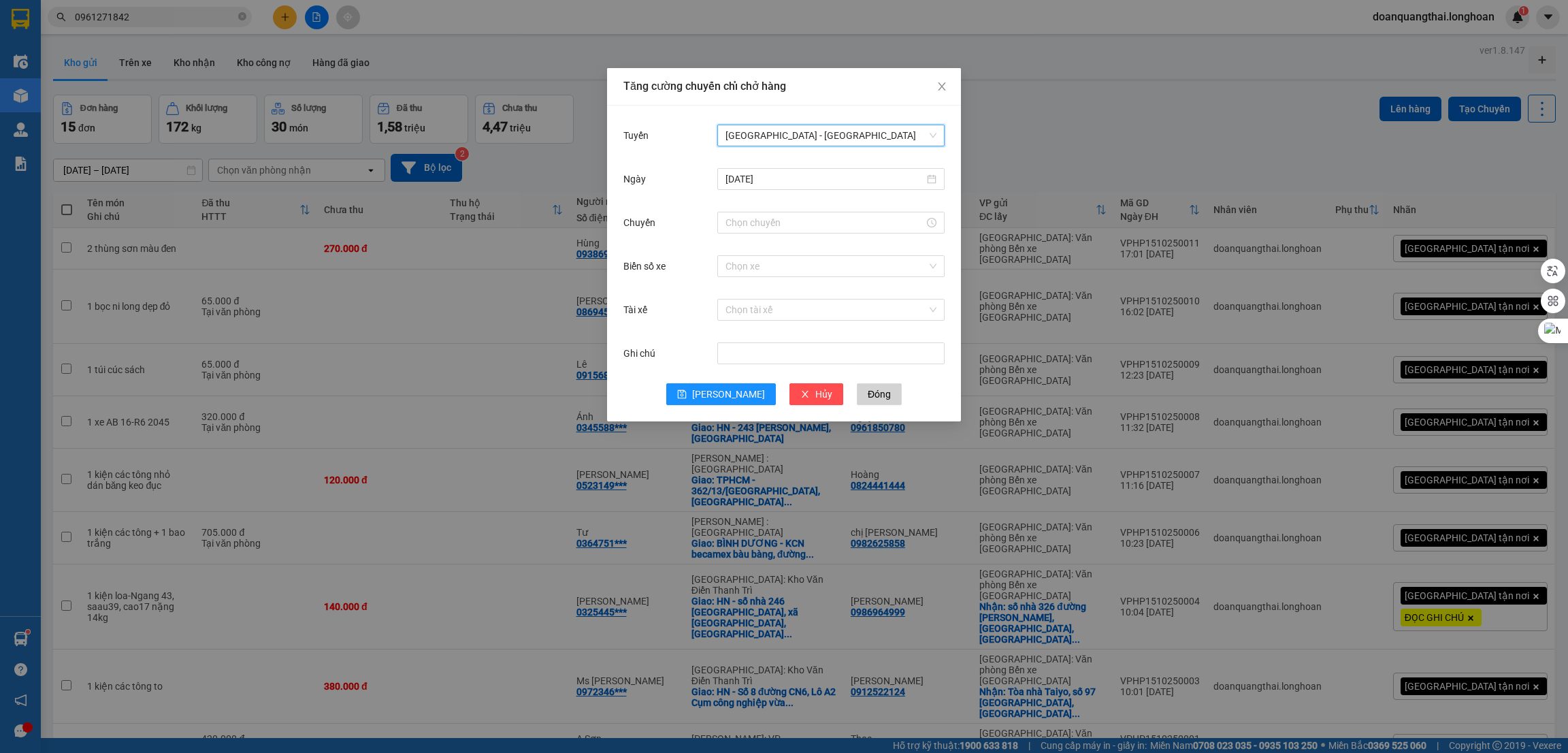
click at [802, 138] on span "[GEOGRAPHIC_DATA] - [GEOGRAPHIC_DATA]" at bounding box center [831, 135] width 211 height 20
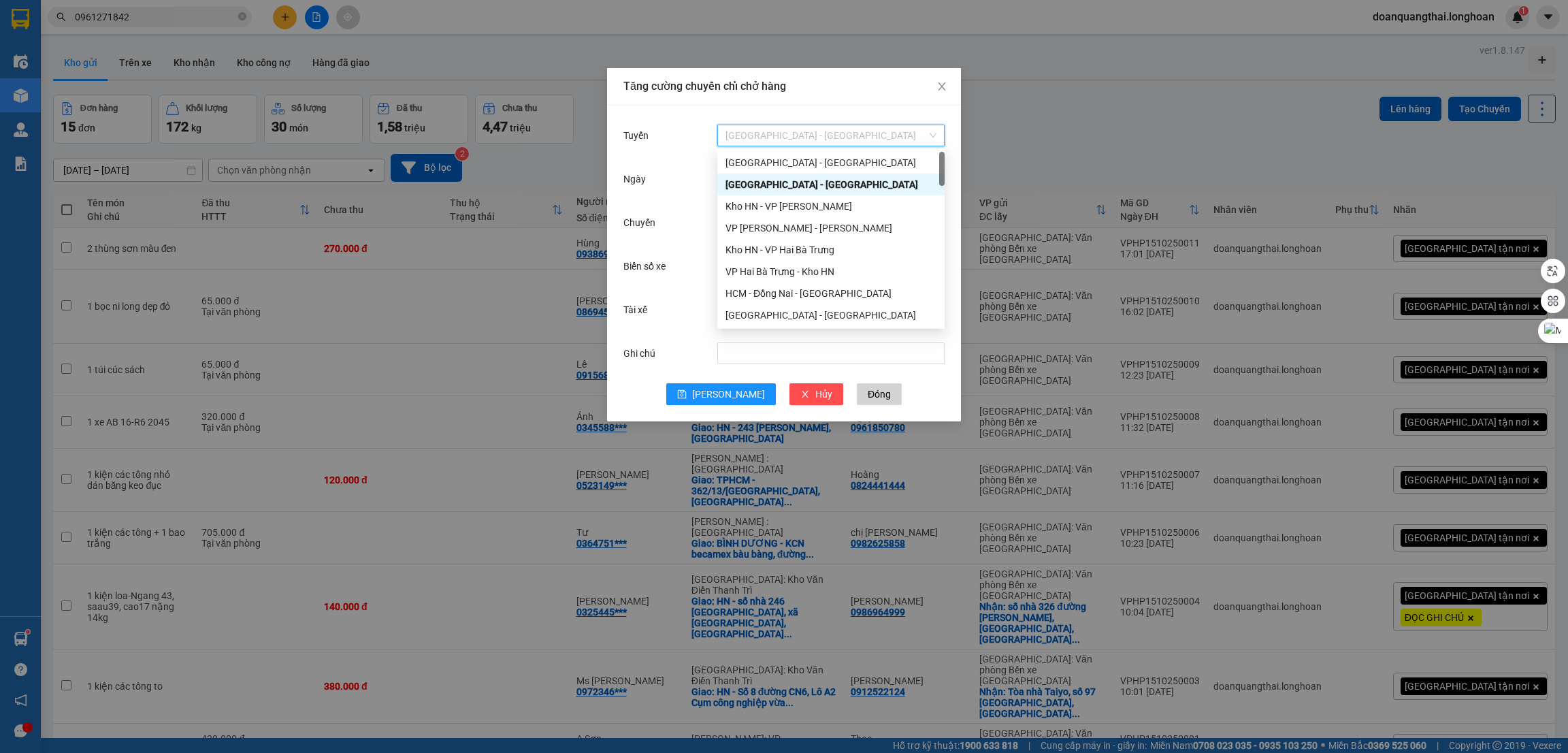
click at [802, 152] on div "[GEOGRAPHIC_DATA] - [GEOGRAPHIC_DATA]" at bounding box center [831, 162] width 228 height 22
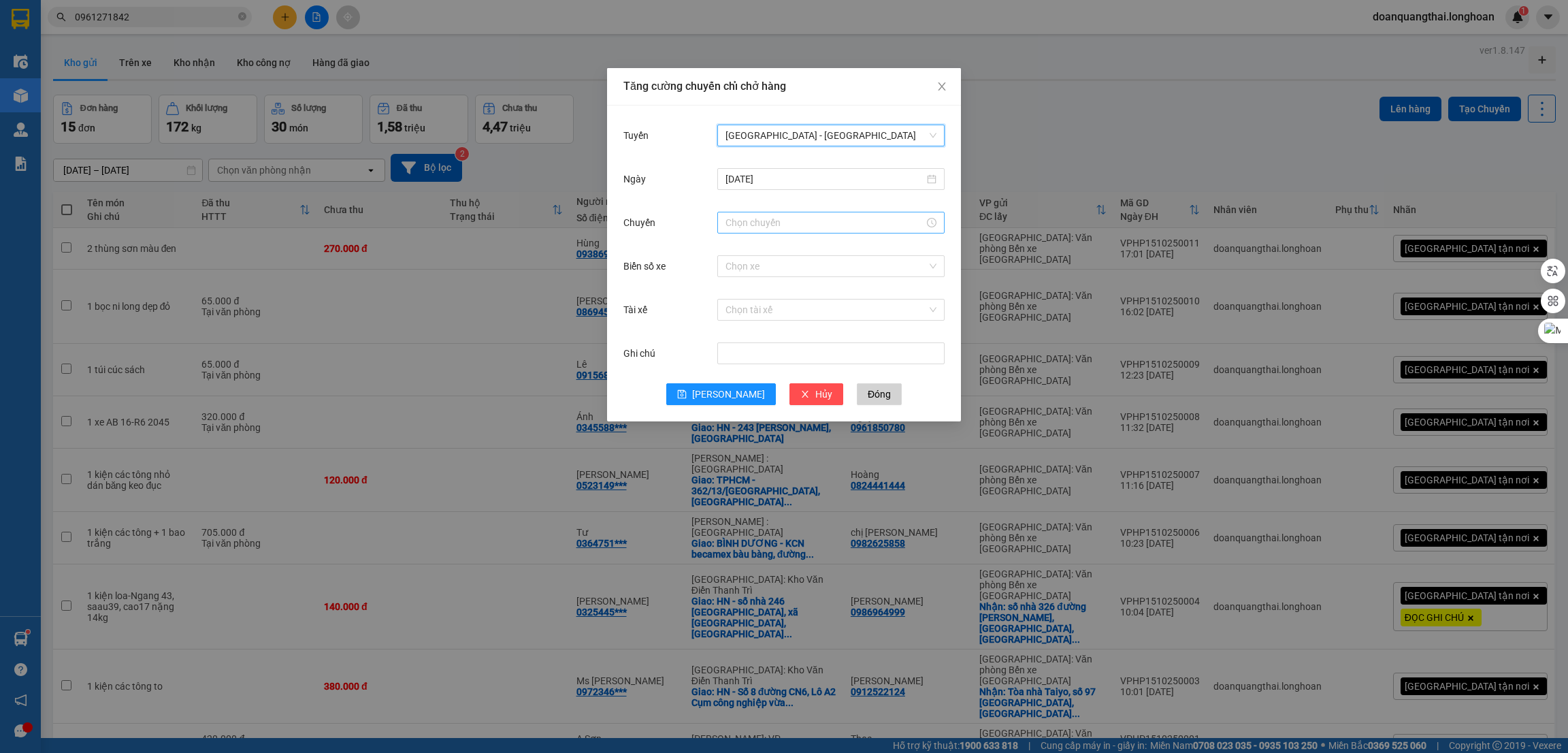
click at [777, 224] on input "Chuyến" at bounding box center [825, 222] width 199 height 15
click at [732, 677] on div "23" at bounding box center [737, 686] width 38 height 19
type input "23:00"
click at [770, 424] on span "OK" at bounding box center [773, 430] width 13 height 15
click at [728, 396] on span "[PERSON_NAME]" at bounding box center [728, 394] width 73 height 15
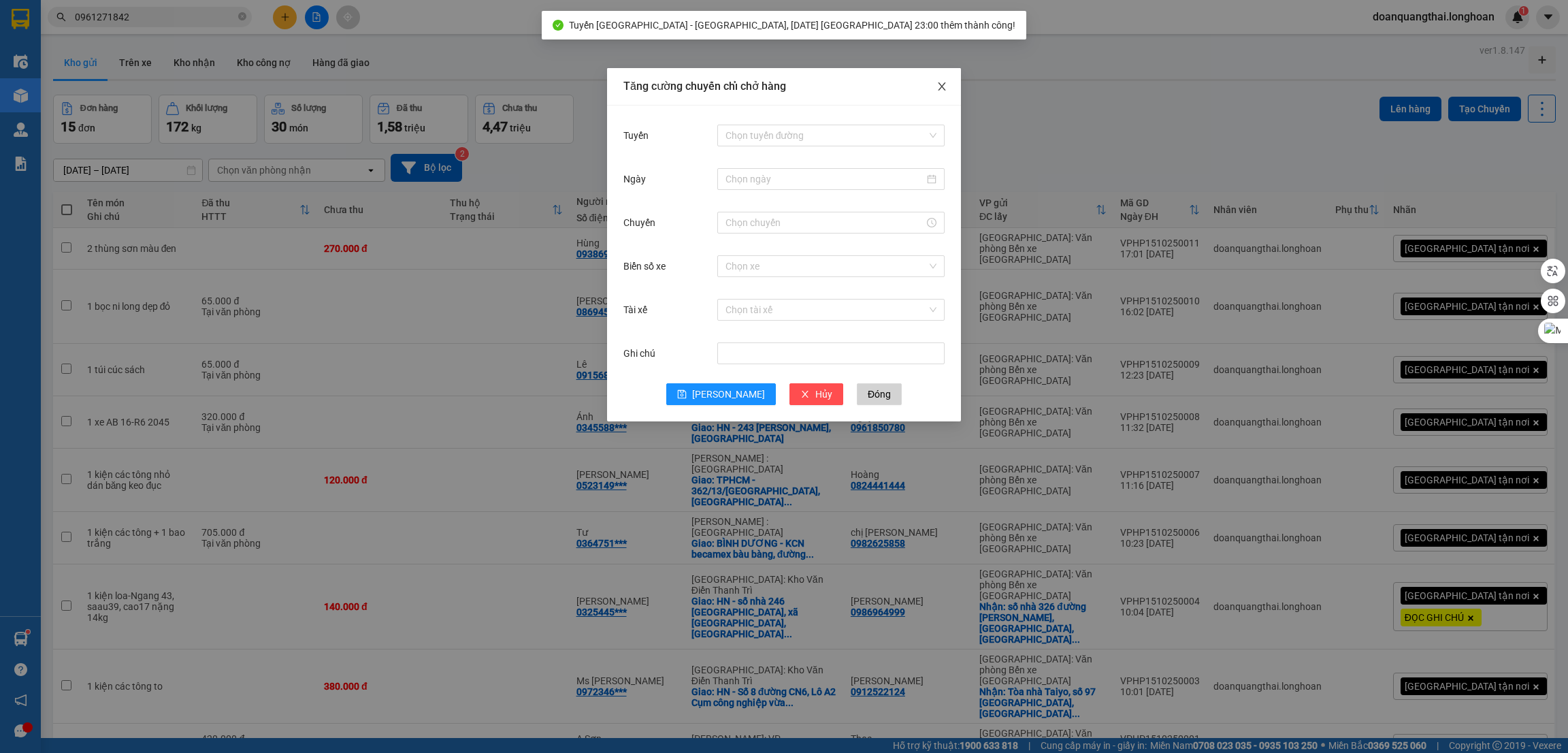
click at [945, 82] on icon "close" at bounding box center [942, 86] width 11 height 11
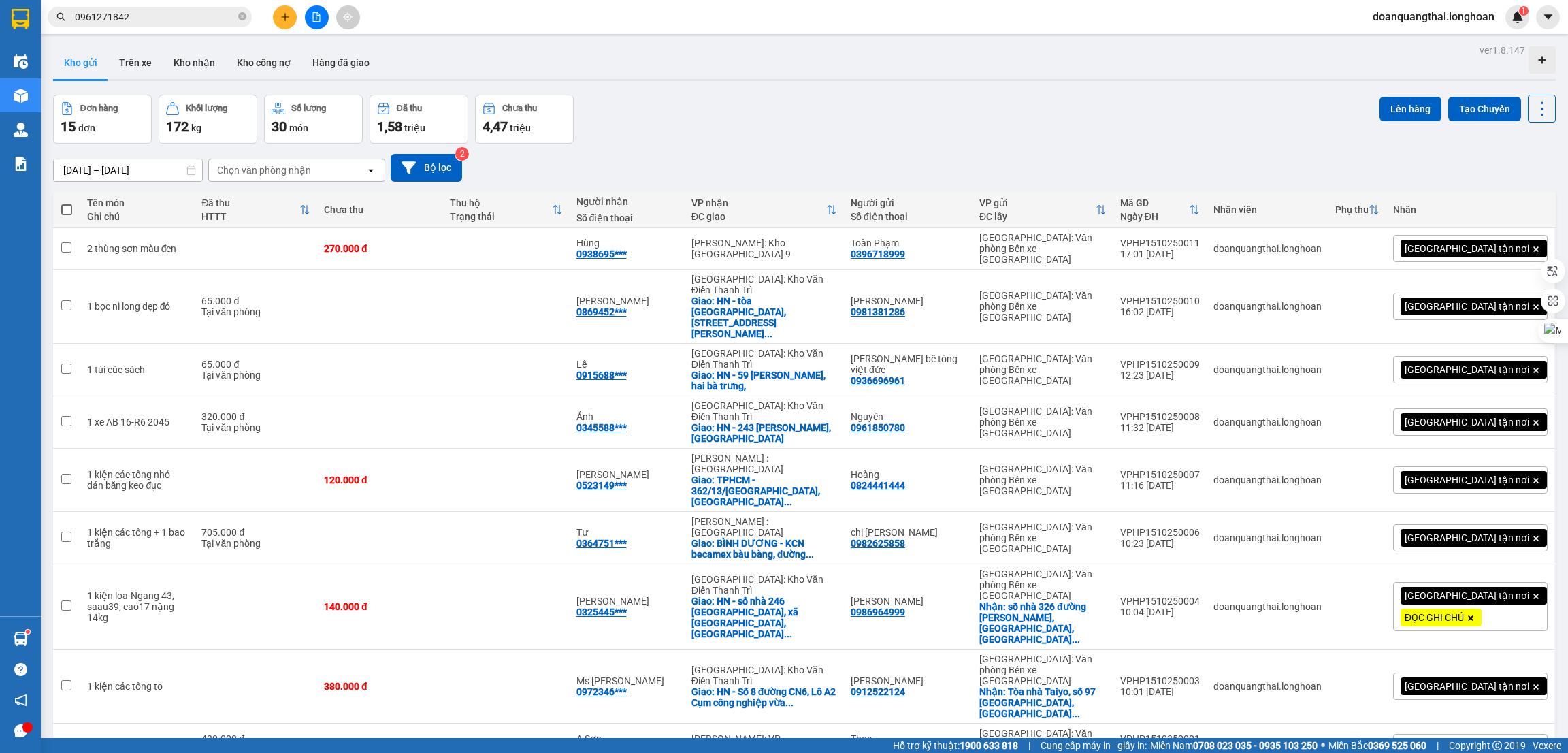
click at [65, 208] on span at bounding box center [66, 210] width 11 height 11
click at [66, 203] on input "checkbox" at bounding box center [66, 203] width 0 height 0
checkbox input "true"
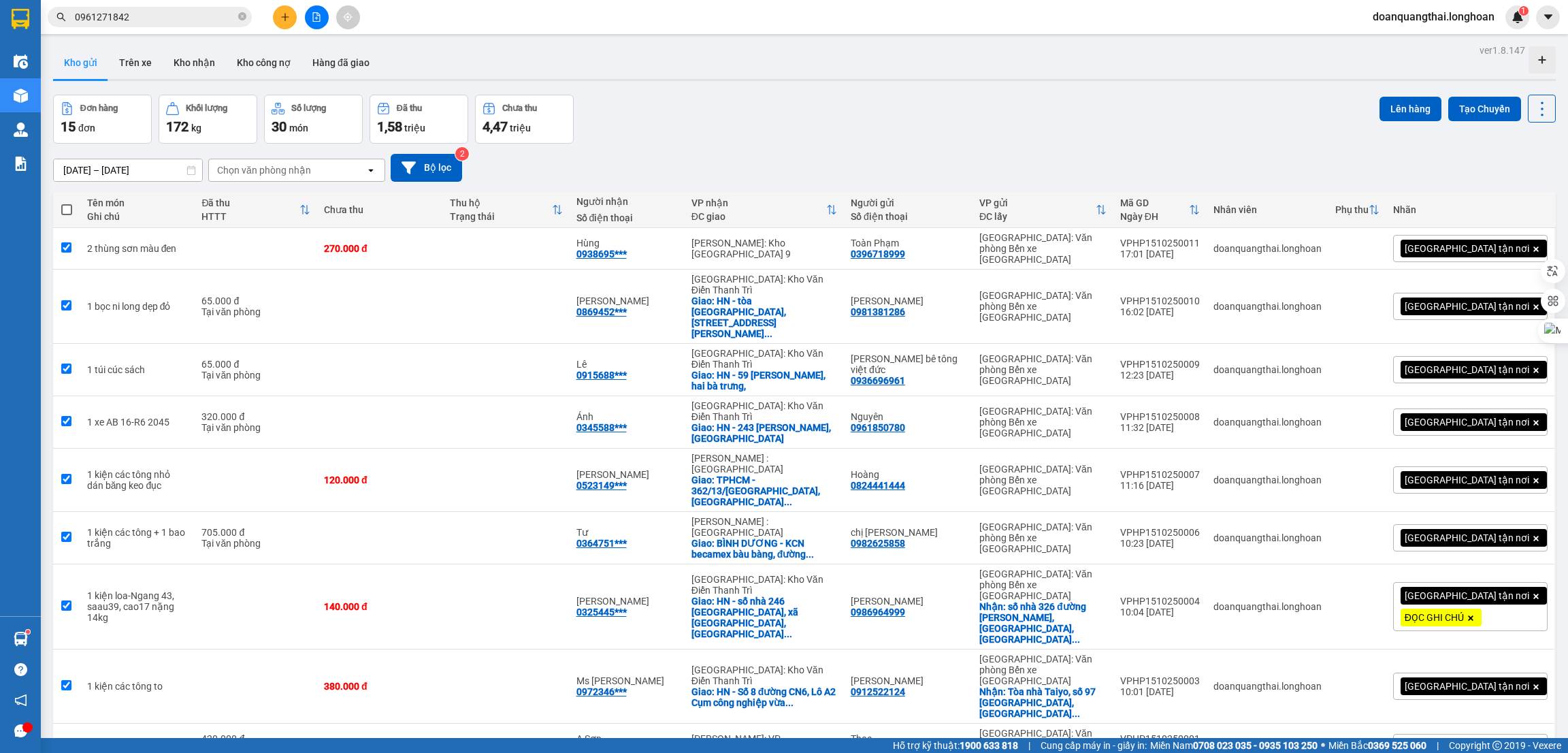
checkbox input "true"
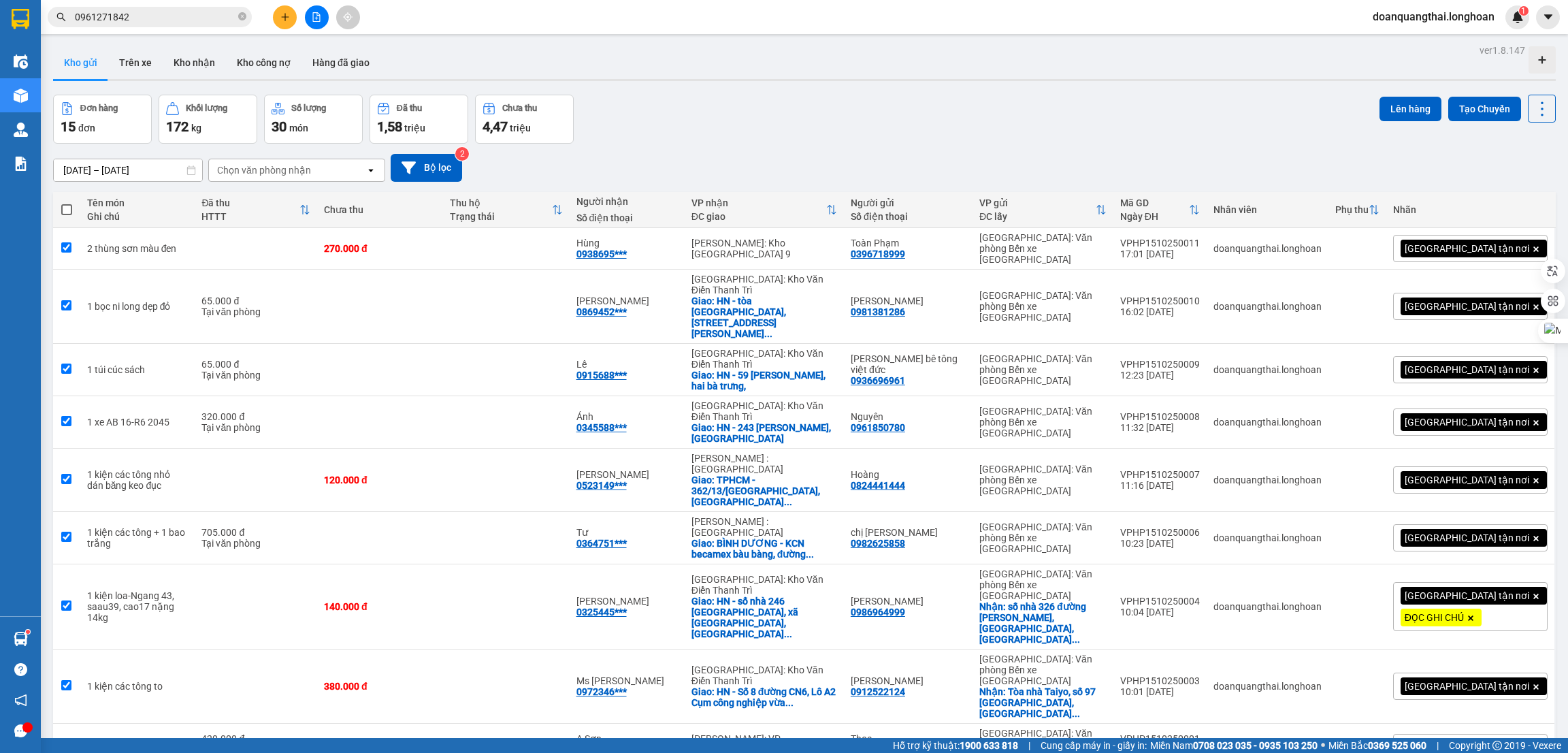
checkbox input "true"
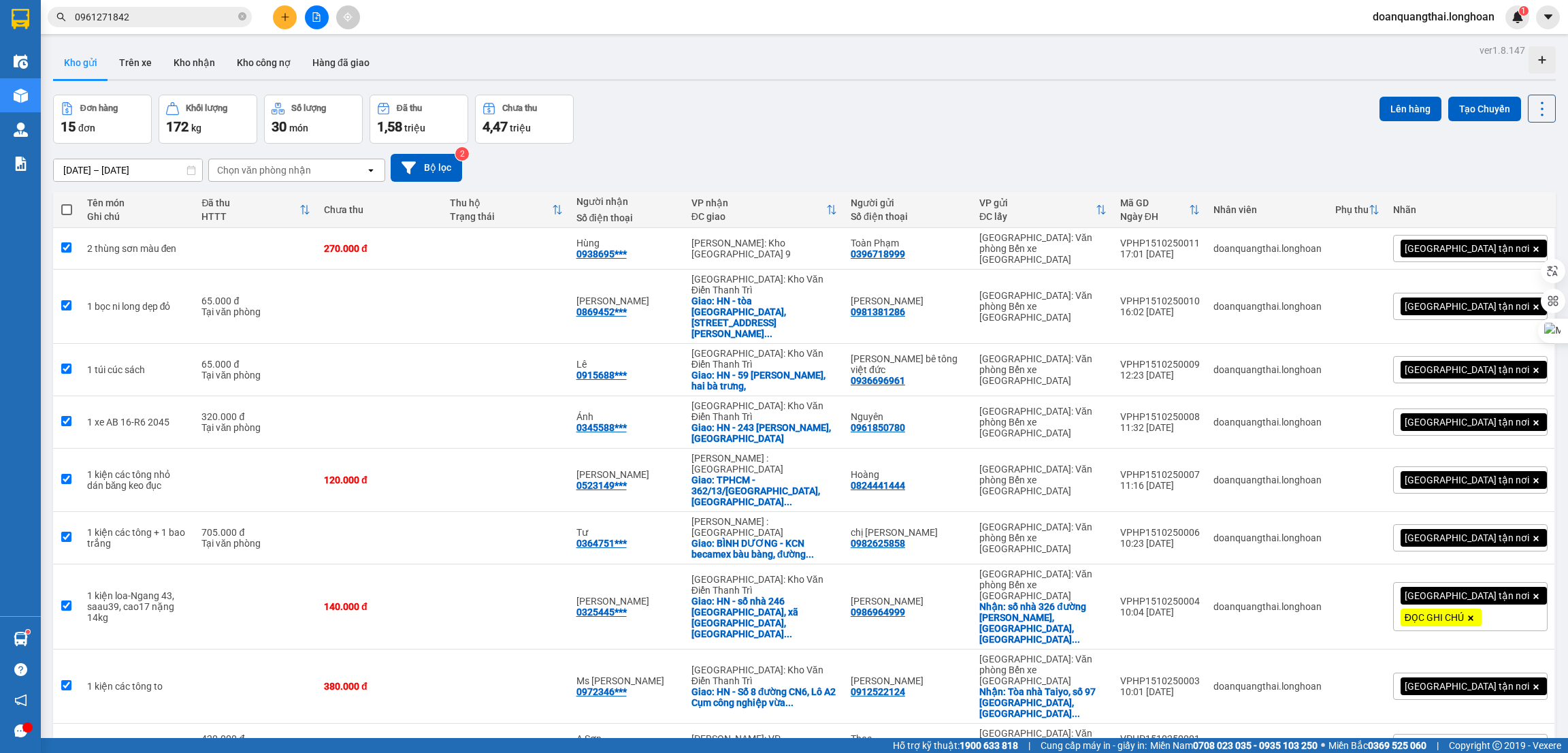
checkbox input "true"
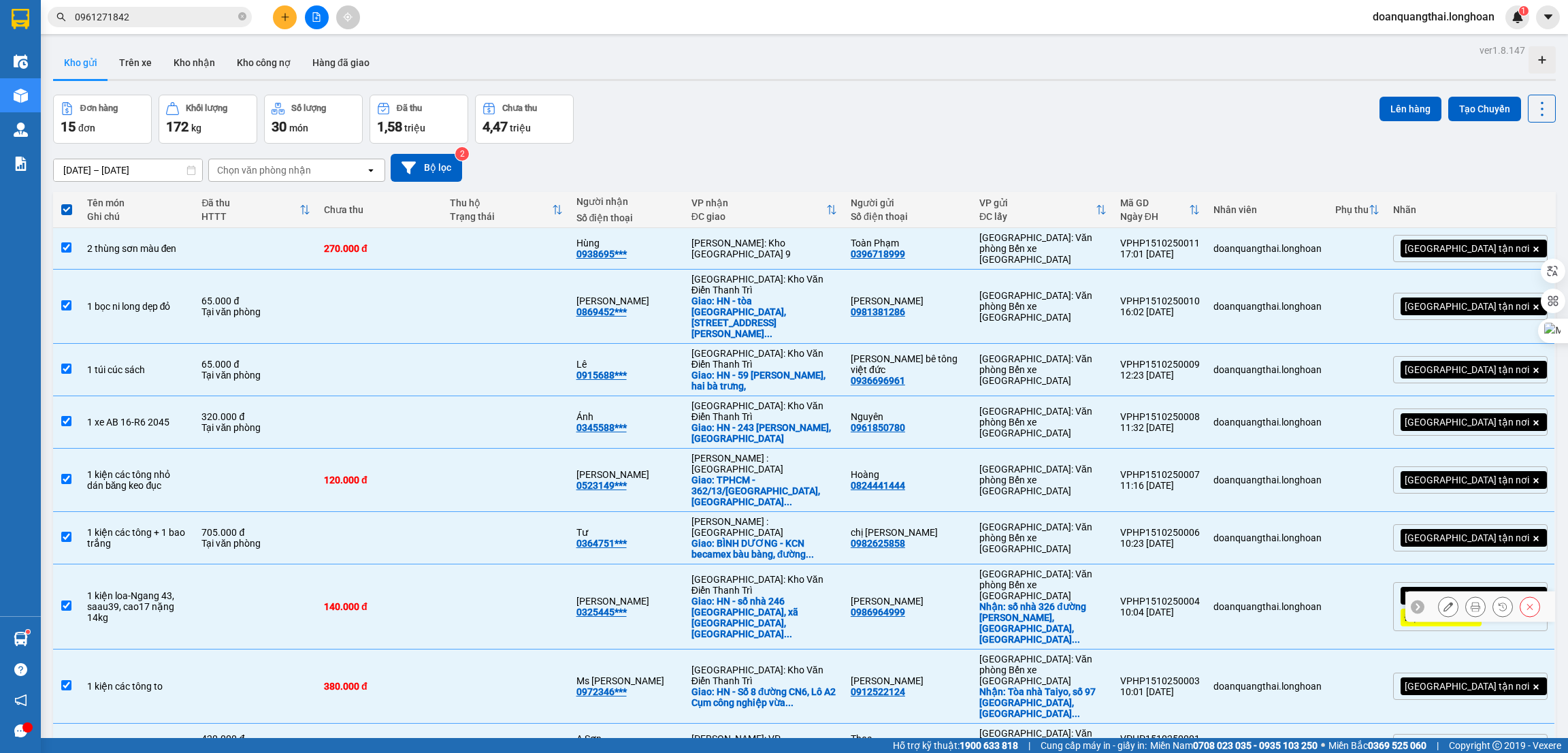
click at [69, 600] on input "checkbox" at bounding box center [66, 605] width 11 height 11
checkbox input "false"
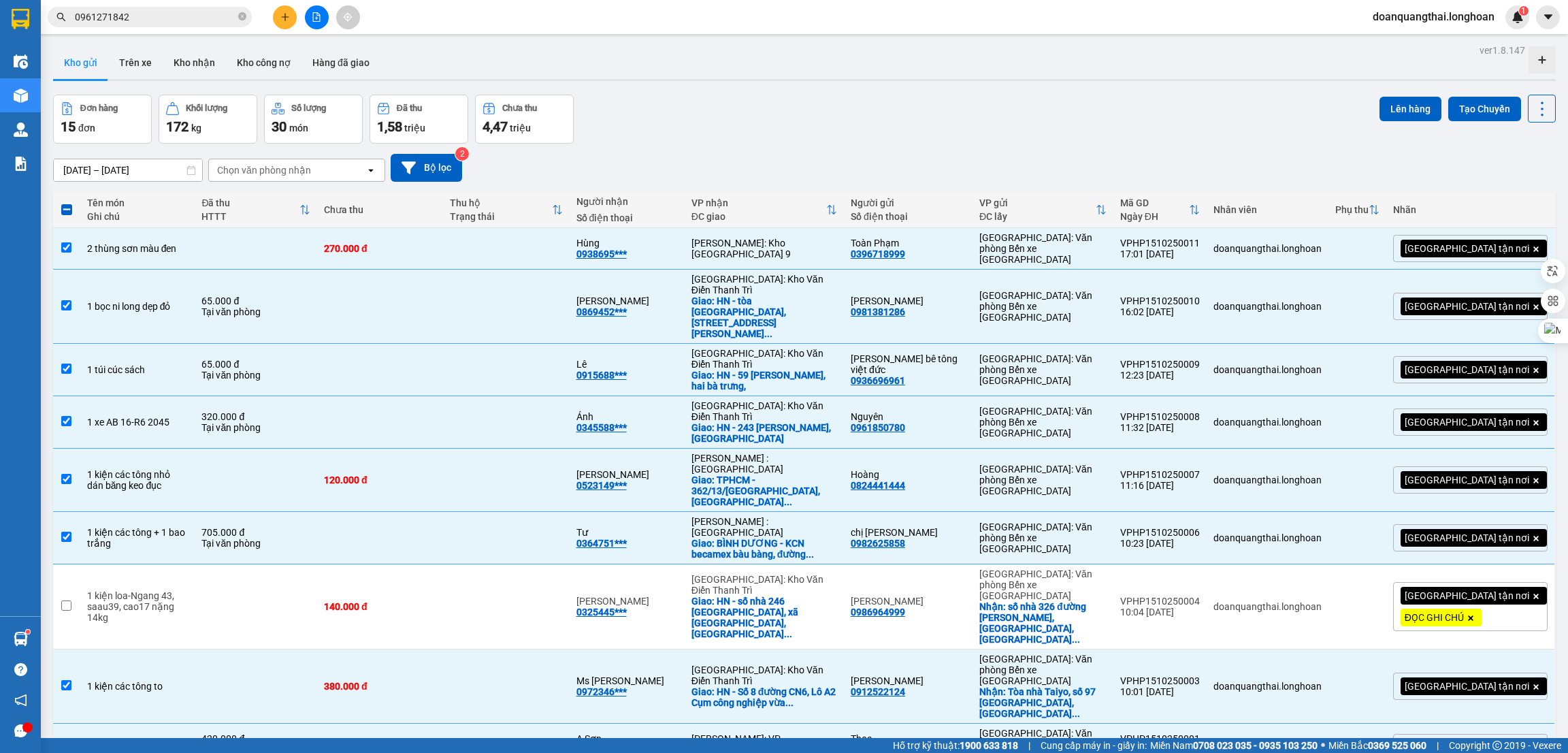
checkbox input "false"
click at [1380, 100] on button "Lên hàng" at bounding box center [1410, 109] width 62 height 25
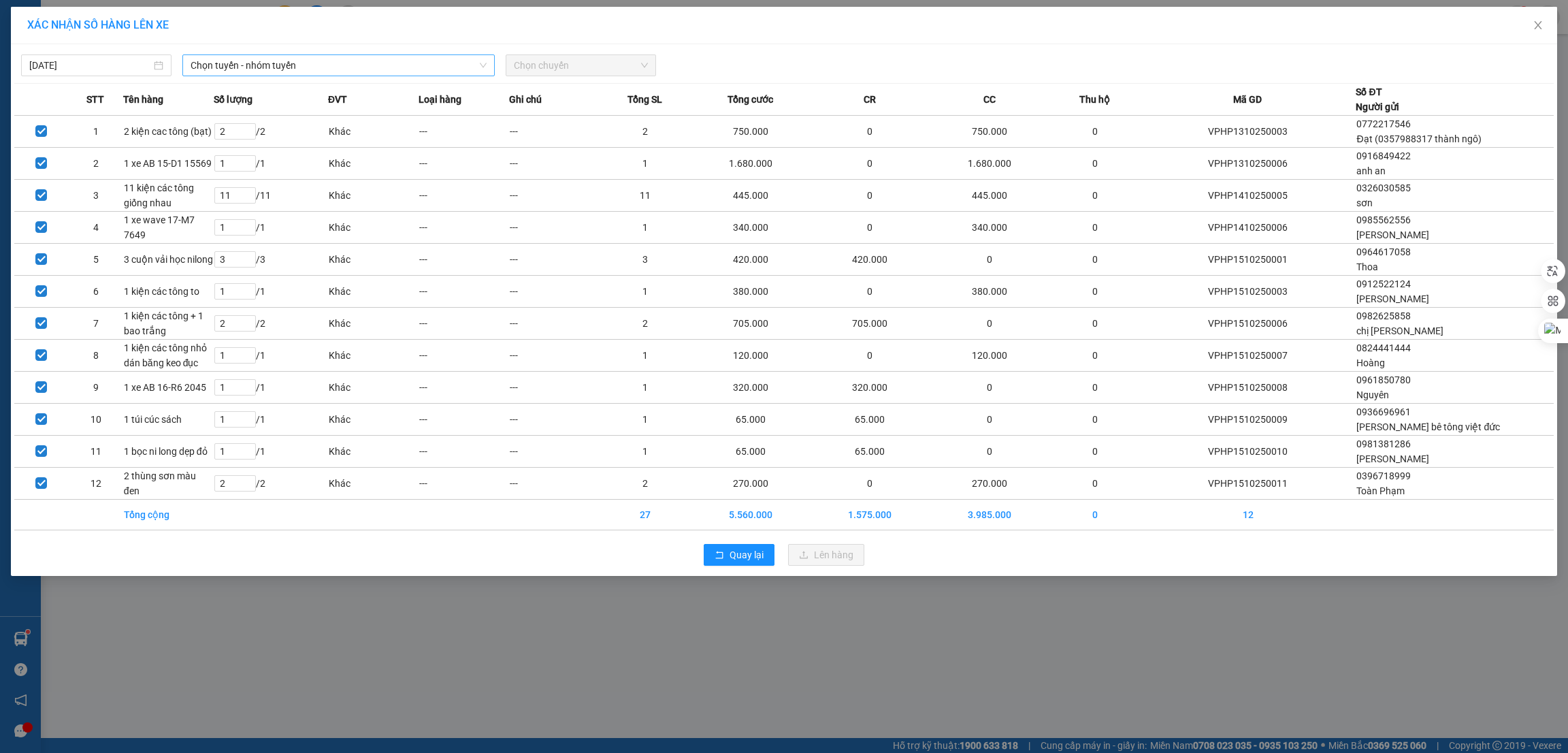
click at [334, 74] on span "Chọn tuyến - nhóm tuyến" at bounding box center [338, 65] width 296 height 20
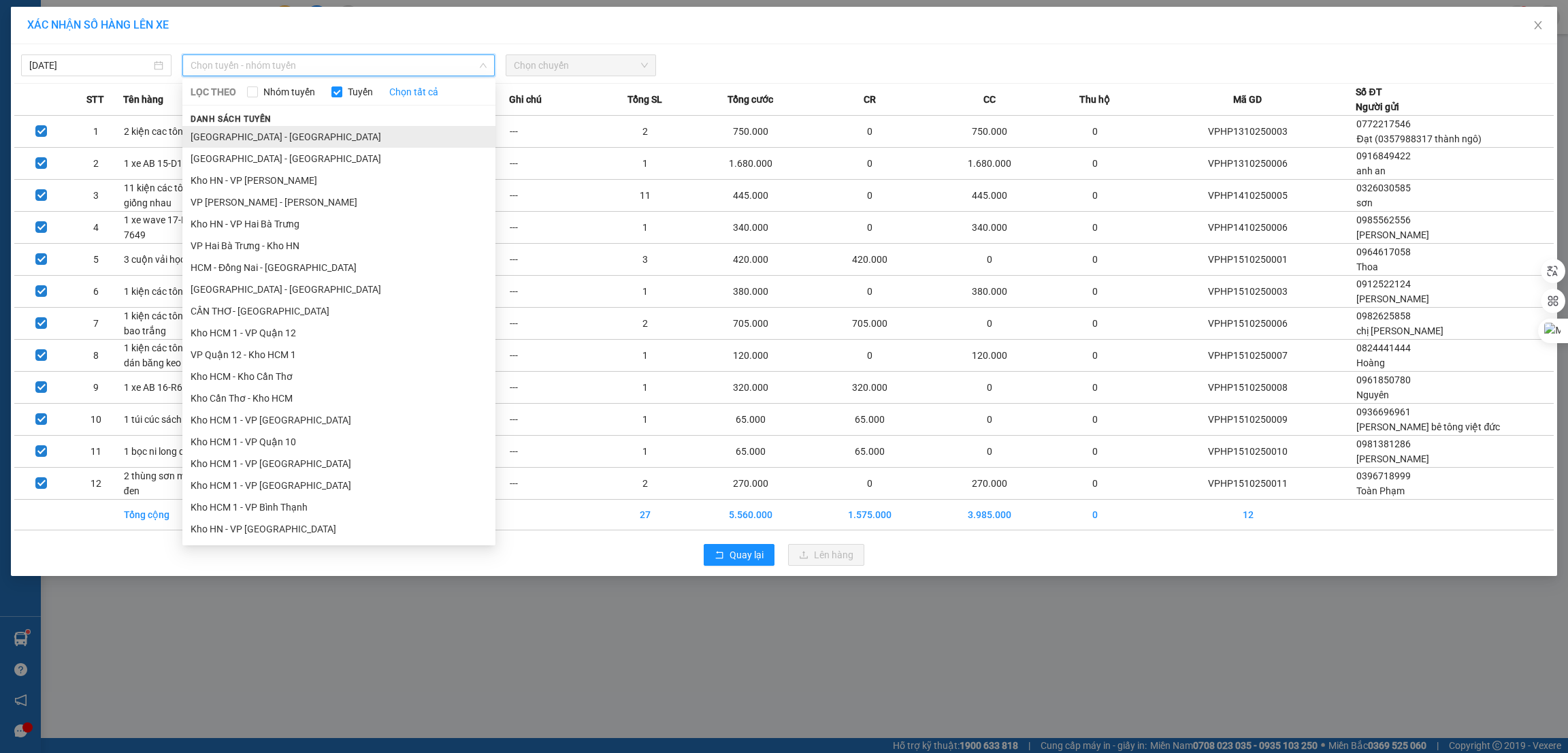
click at [319, 139] on li "[GEOGRAPHIC_DATA] - [GEOGRAPHIC_DATA]" at bounding box center [338, 136] width 313 height 22
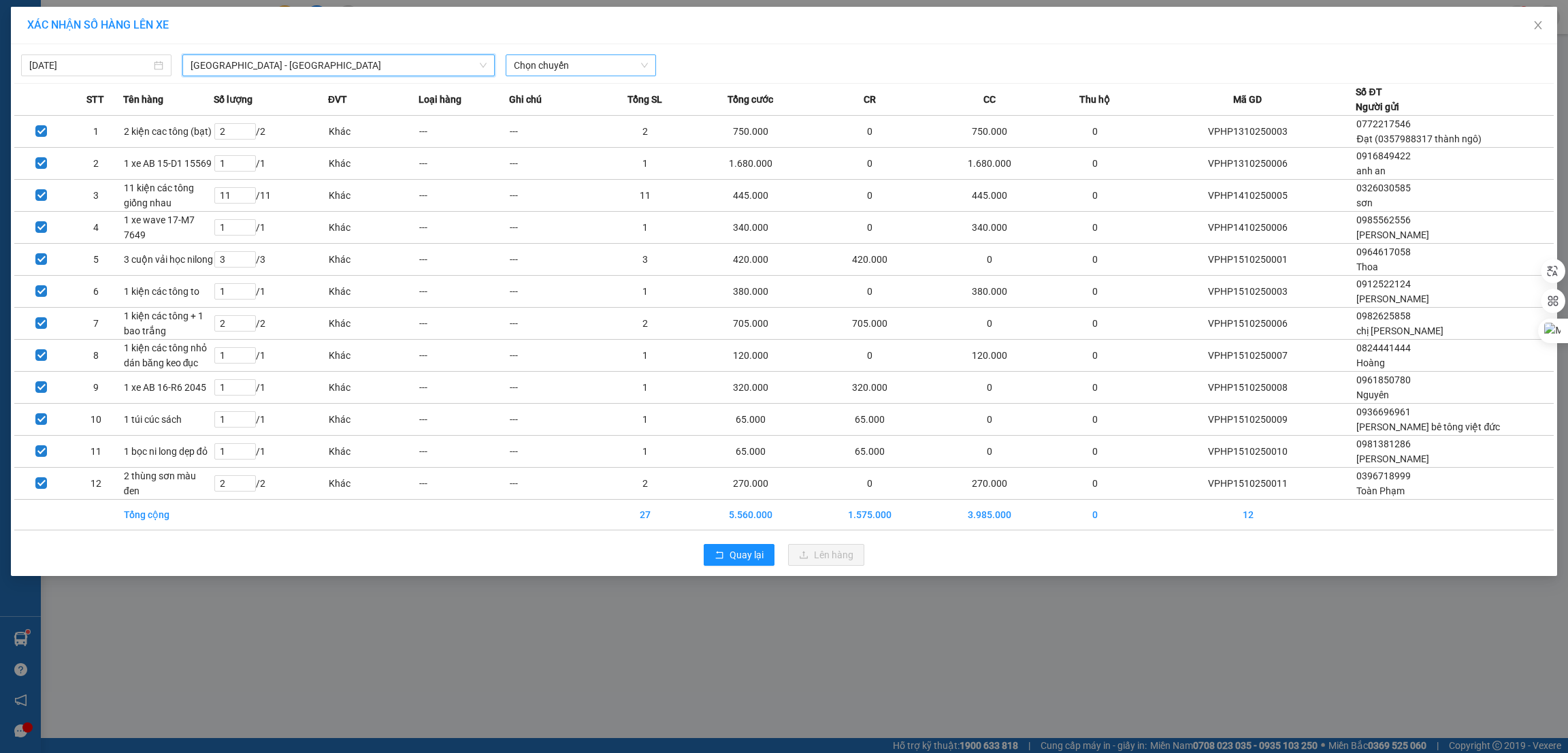
click at [553, 66] on span "Chọn chuyến" at bounding box center [581, 65] width 134 height 20
click at [553, 107] on div "23:00 (TC)" at bounding box center [567, 115] width 106 height 15
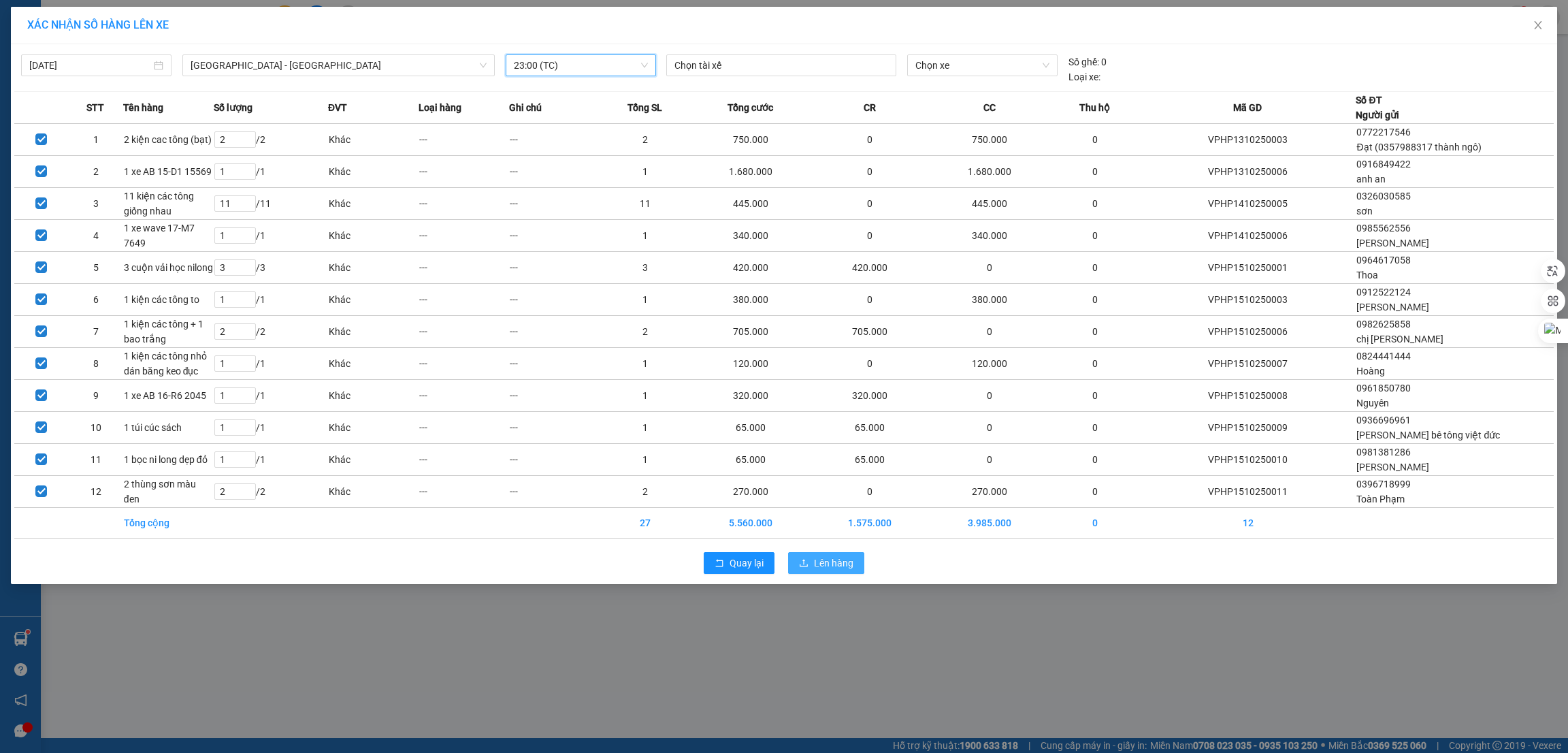
click at [819, 564] on span "Lên hàng" at bounding box center [834, 563] width 39 height 15
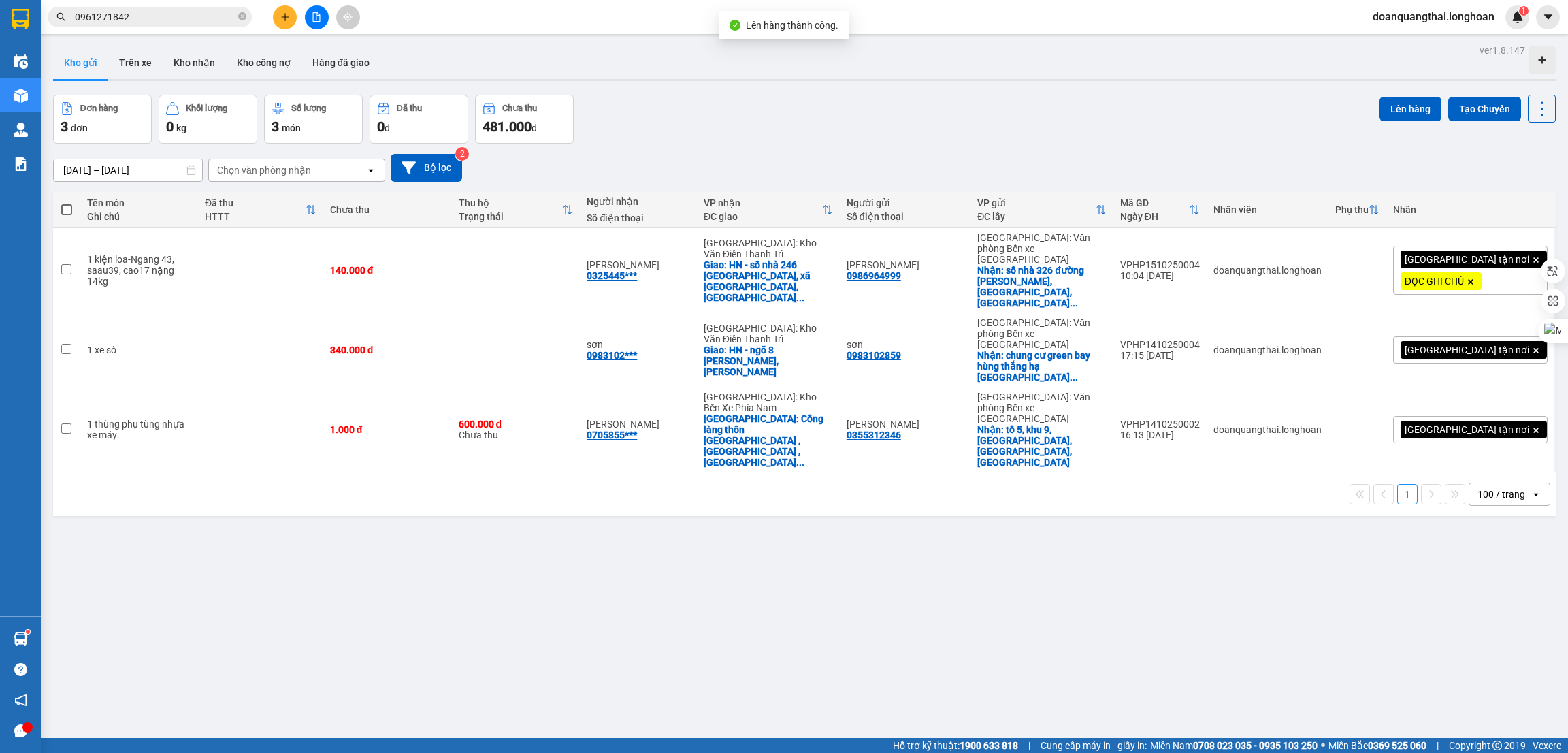
click at [676, 508] on div "ver 1.8.147 Kho gửi Trên xe Kho nhận Kho công nợ Hàng đã giao Đơn hàng 3 đơn Kh…" at bounding box center [804, 417] width 1514 height 753
